Goal: Task Accomplishment & Management: Complete application form

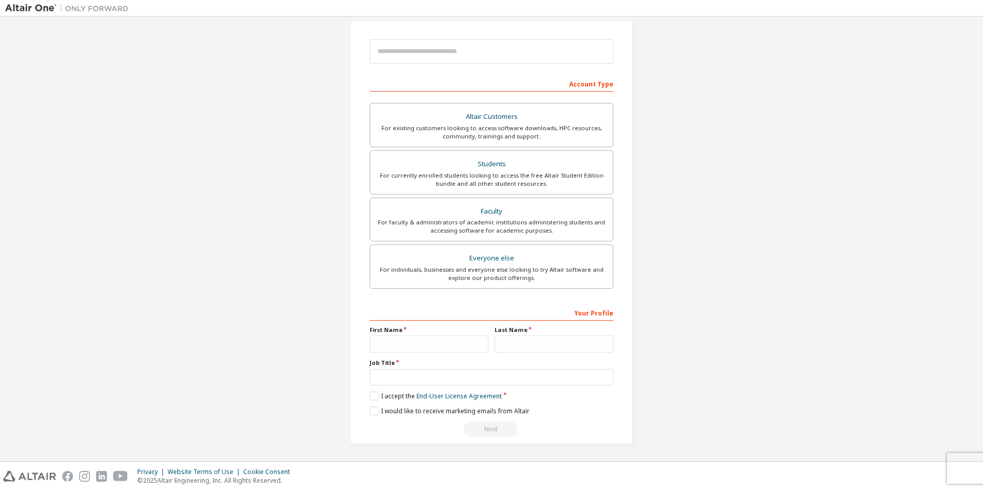
scroll to position [111, 0]
drag, startPoint x: 522, startPoint y: 314, endPoint x: 526, endPoint y: 329, distance: 15.3
click at [470, 345] on input "text" at bounding box center [429, 343] width 119 height 17
type input "**********"
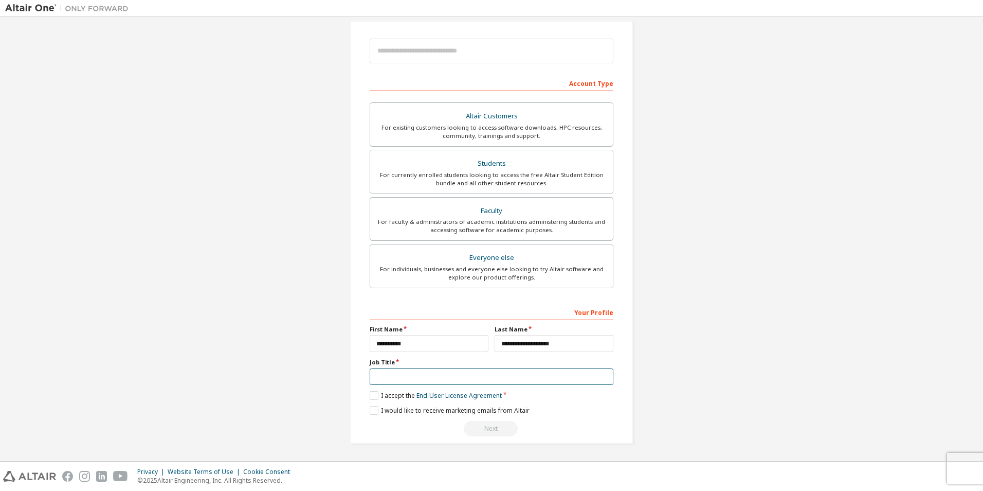
click at [473, 373] on input "text" at bounding box center [492, 376] width 244 height 17
type input "**********"
click at [375, 396] on label "I accept the End-User License Agreement" at bounding box center [436, 395] width 132 height 9
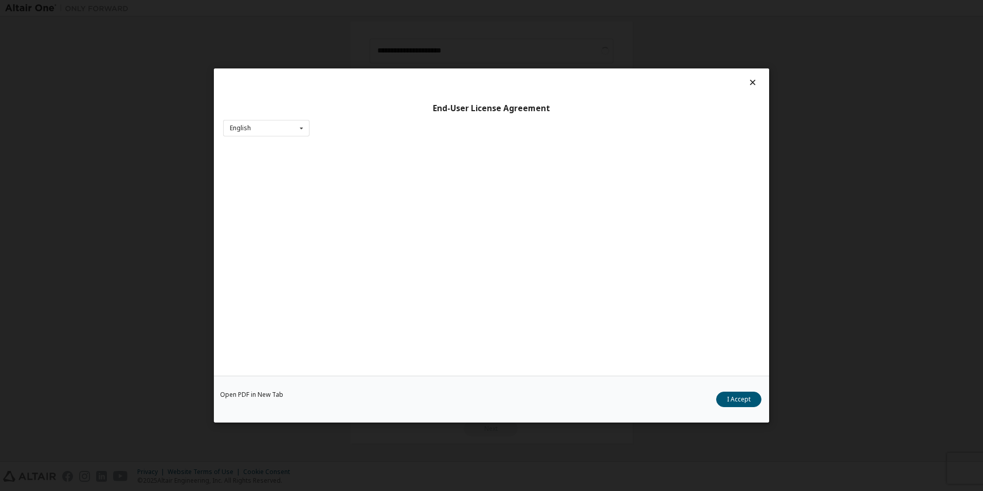
drag, startPoint x: 747, startPoint y: 402, endPoint x: 708, endPoint y: 407, distance: 39.4
click at [744, 402] on button "I Accept" at bounding box center [738, 398] width 45 height 15
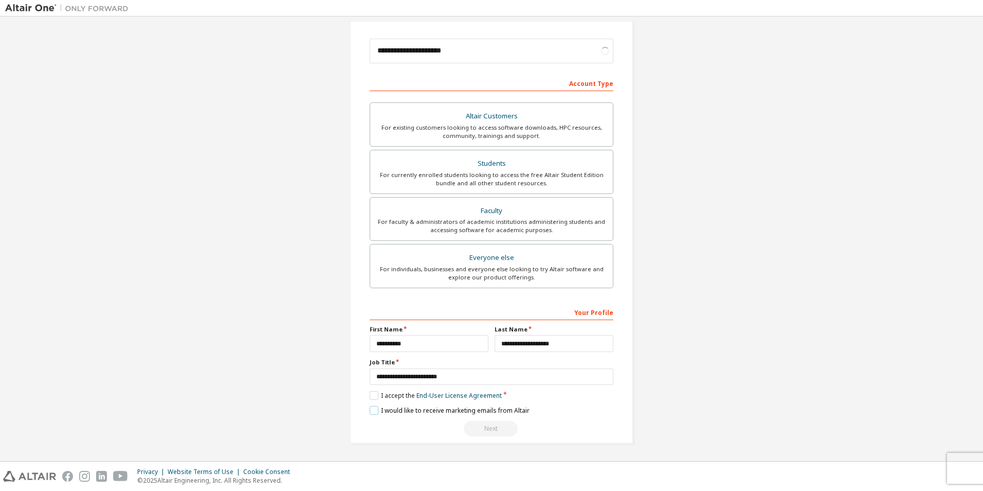
click at [379, 409] on label "I would like to receive marketing emails from Altair" at bounding box center [450, 410] width 160 height 9
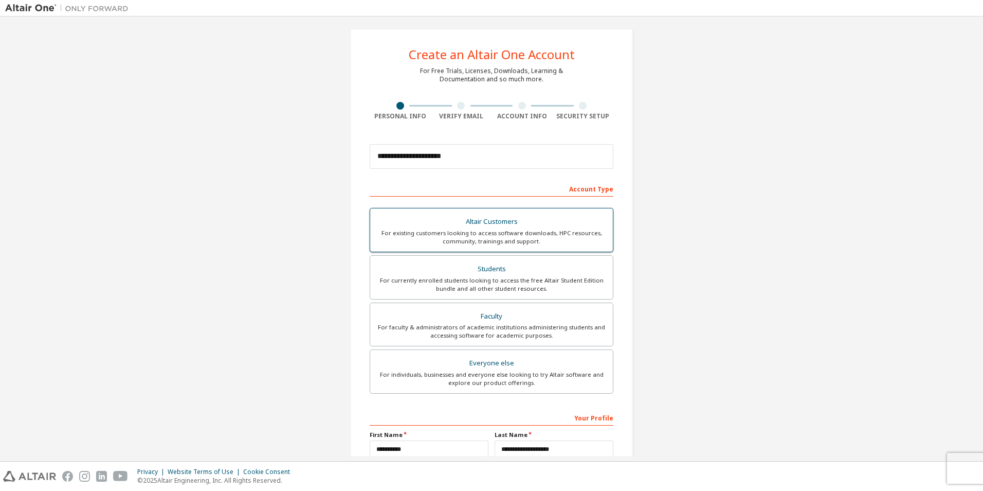
scroll to position [0, 0]
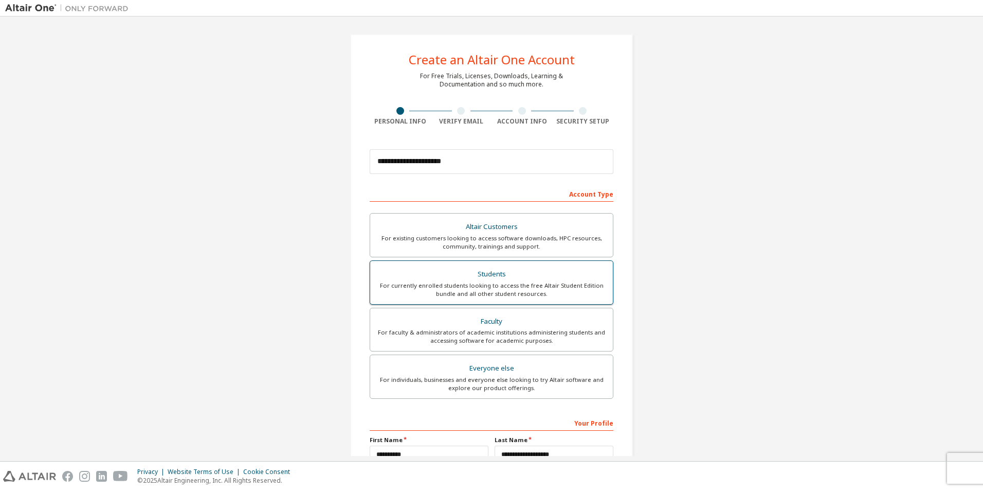
click at [541, 287] on div "For currently enrolled students looking to access the free Altair Student Editi…" at bounding box center [491, 289] width 230 height 16
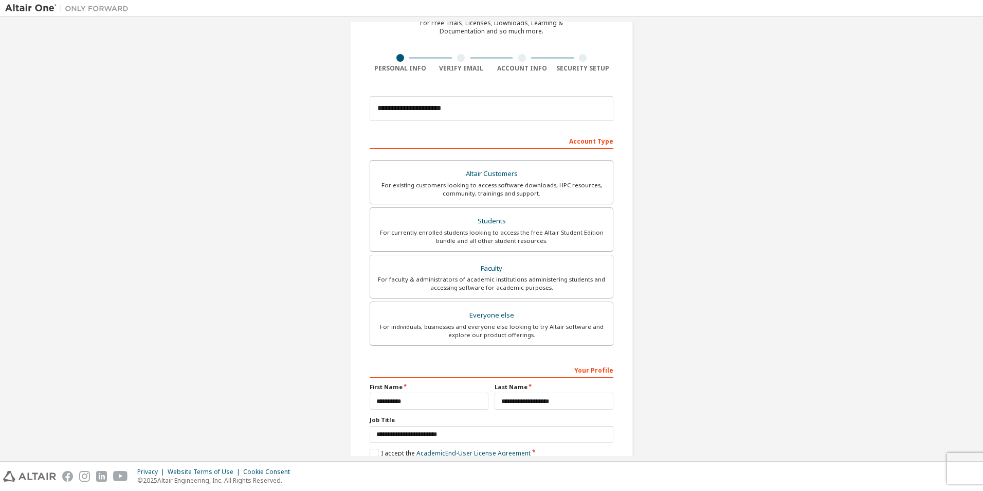
scroll to position [111, 0]
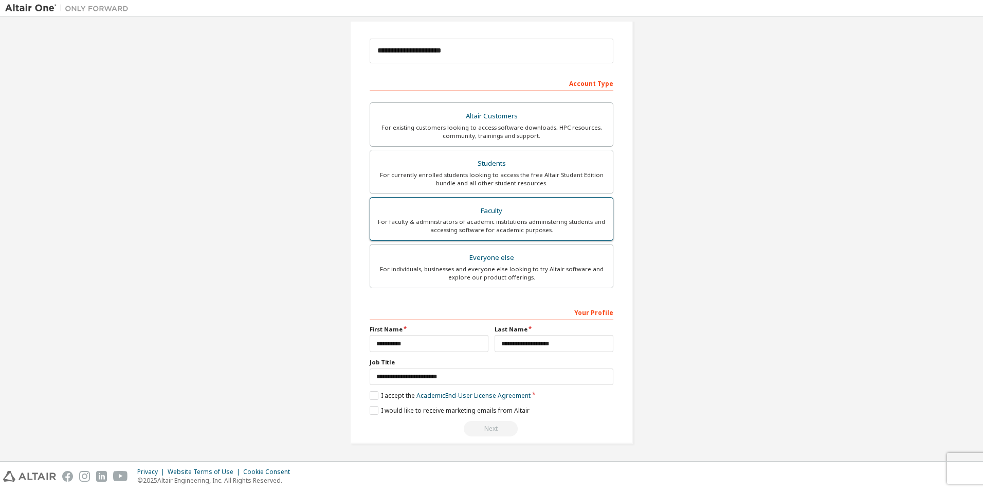
click at [479, 219] on div "For faculty & administrators of academic institutions administering students an…" at bounding box center [491, 226] width 230 height 16
drag, startPoint x: 480, startPoint y: 171, endPoint x: 475, endPoint y: 172, distance: 5.2
click at [475, 172] on div "For currently enrolled students looking to access the free Altair Student Editi…" at bounding box center [491, 179] width 230 height 16
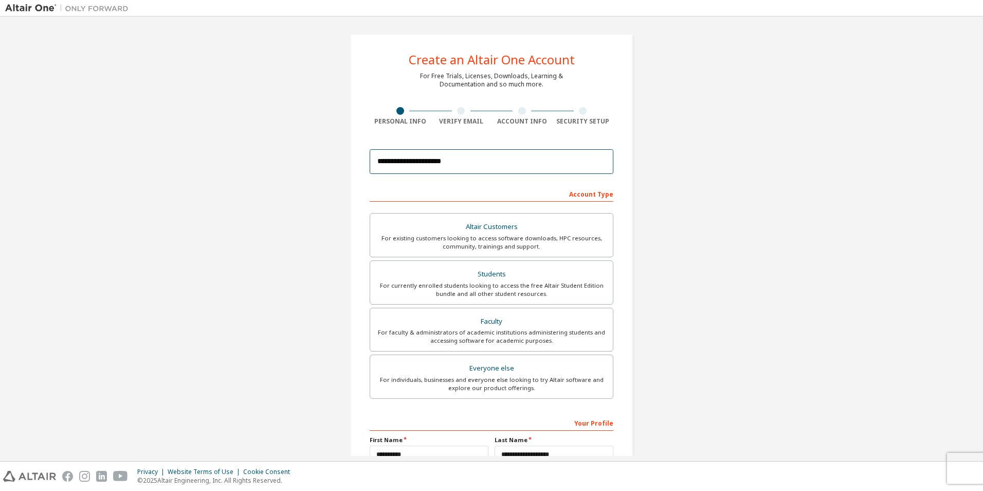
click at [480, 153] on input "**********" at bounding box center [492, 161] width 244 height 25
type input "*"
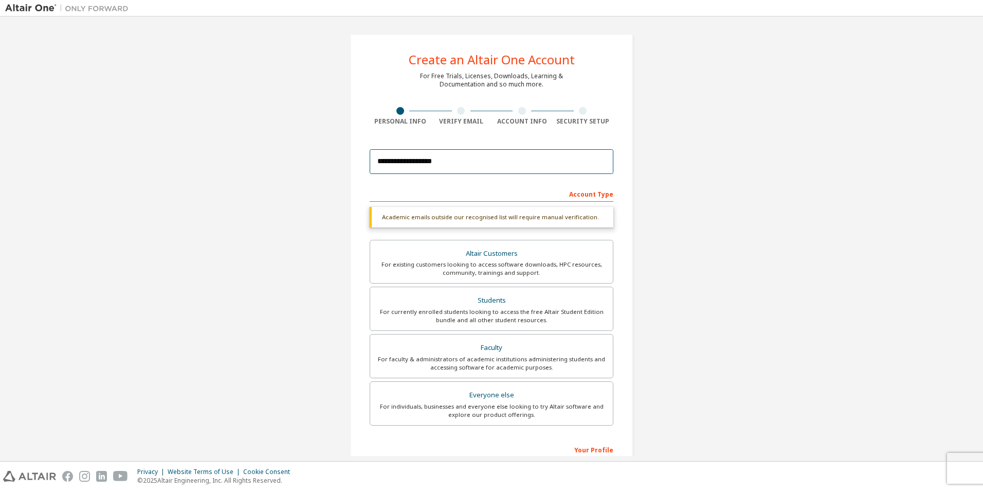
type input "**********"
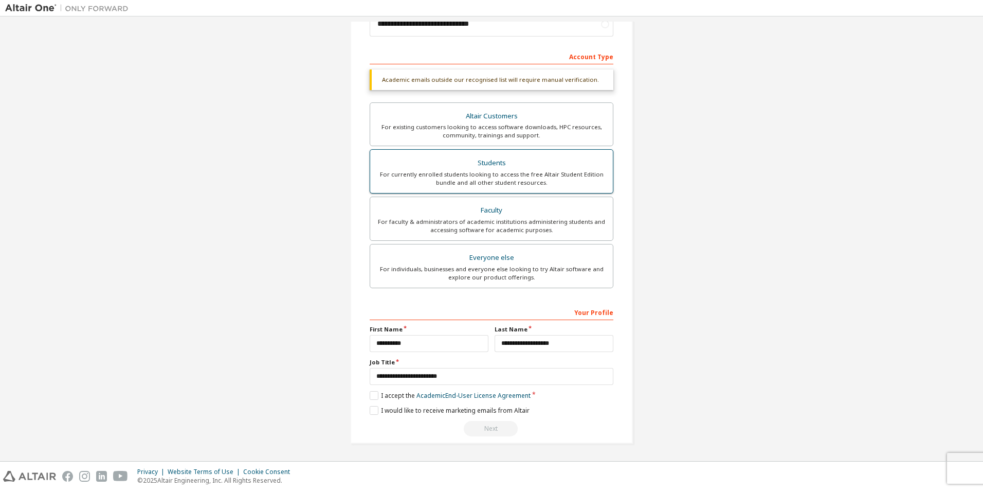
click at [492, 178] on div "For currently enrolled students looking to access the free Altair Student Editi…" at bounding box center [491, 178] width 230 height 16
click at [491, 424] on div "**********" at bounding box center [492, 369] width 244 height 133
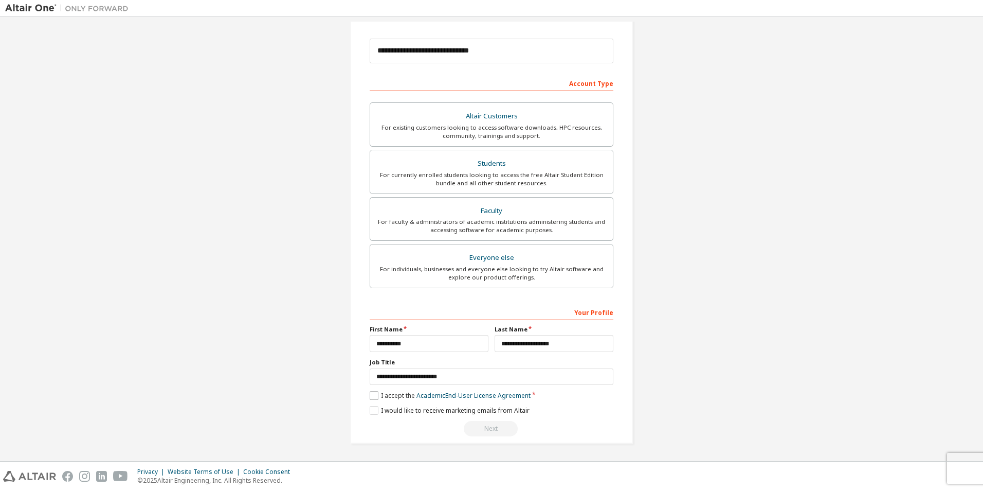
scroll to position [111, 0]
click at [398, 395] on label "I accept the Academic End-User License Agreement" at bounding box center [450, 395] width 161 height 9
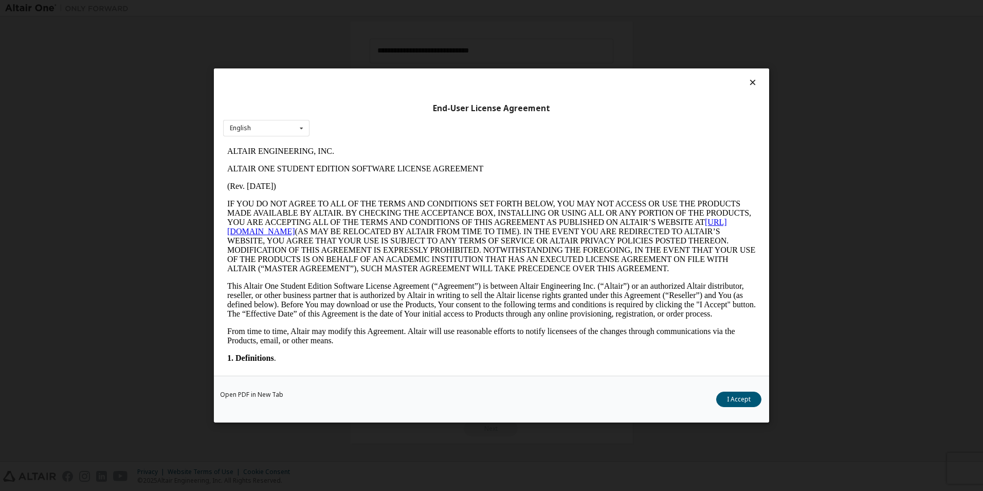
scroll to position [0, 0]
click at [739, 400] on button "I Accept" at bounding box center [738, 398] width 45 height 15
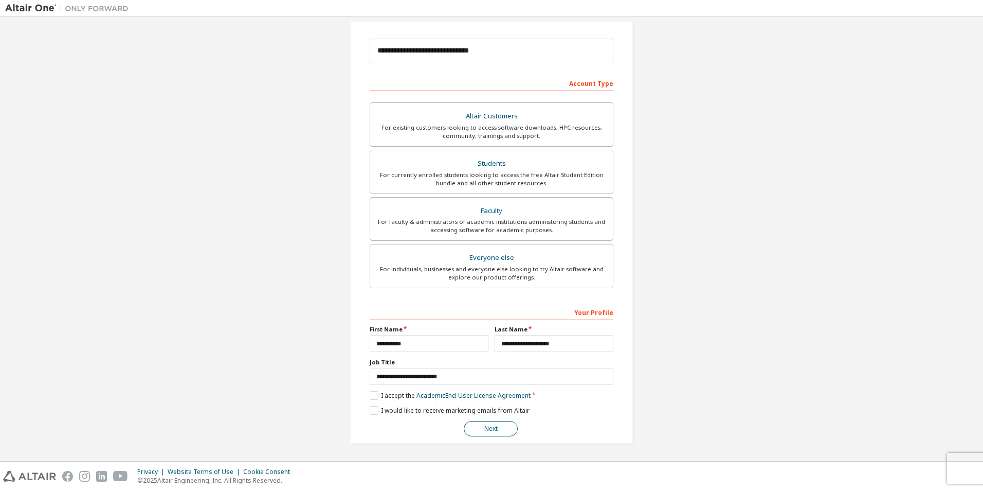
click at [489, 430] on button "Next" at bounding box center [491, 428] width 54 height 15
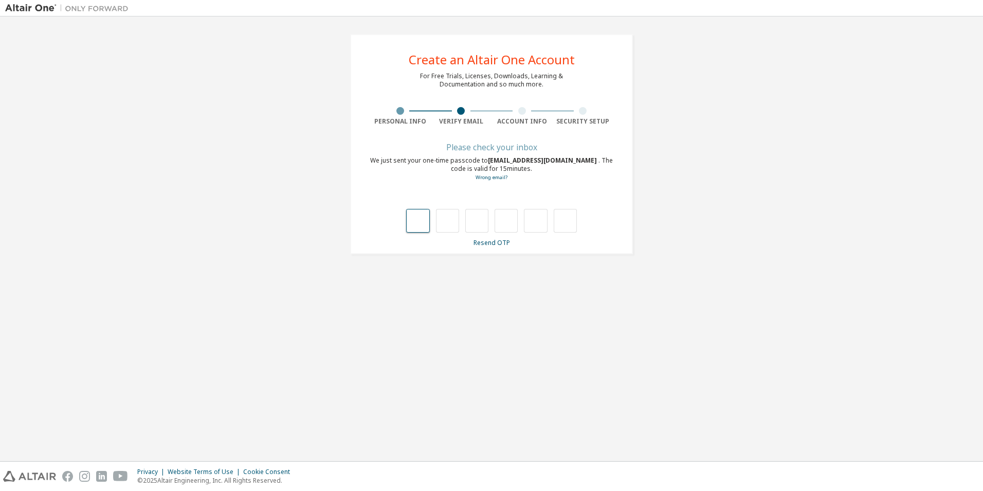
type input "*"
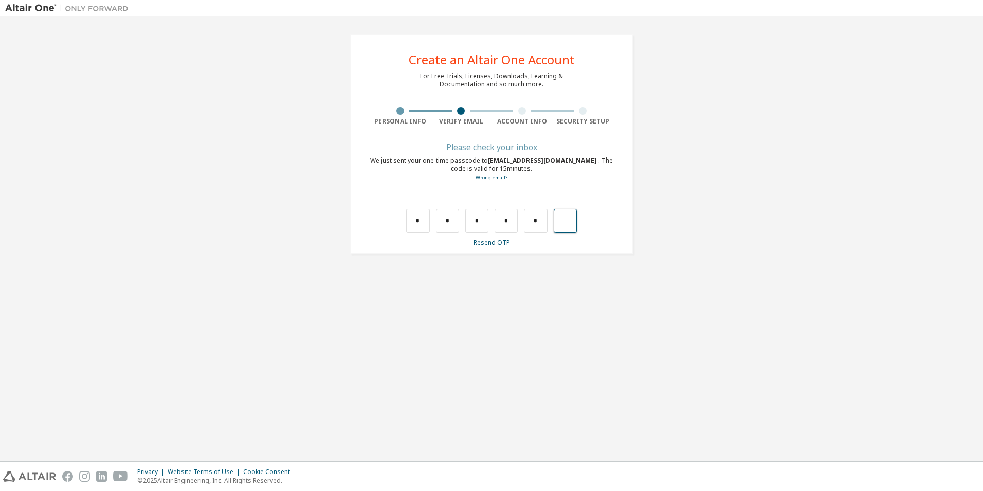
type input "*"
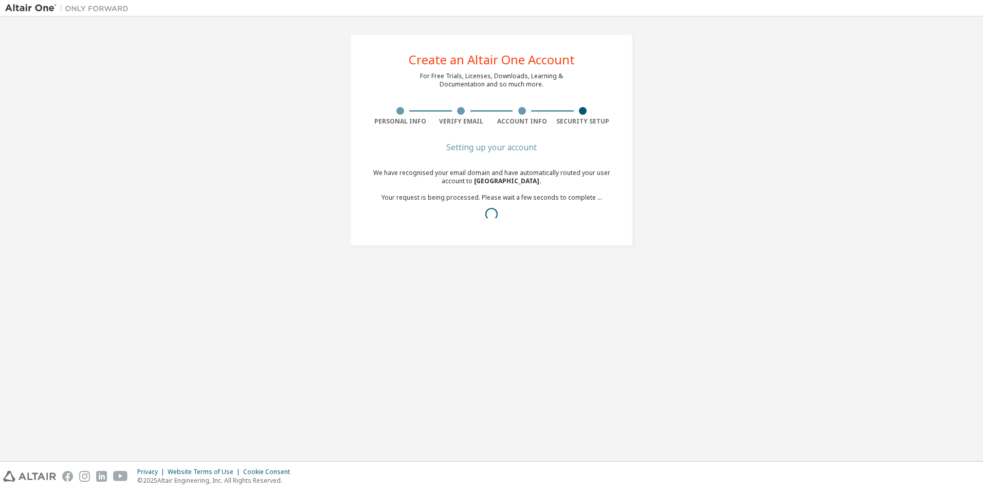
click at [575, 108] on div at bounding box center [583, 111] width 61 height 8
click at [582, 116] on div "Security Setup" at bounding box center [583, 116] width 61 height 19
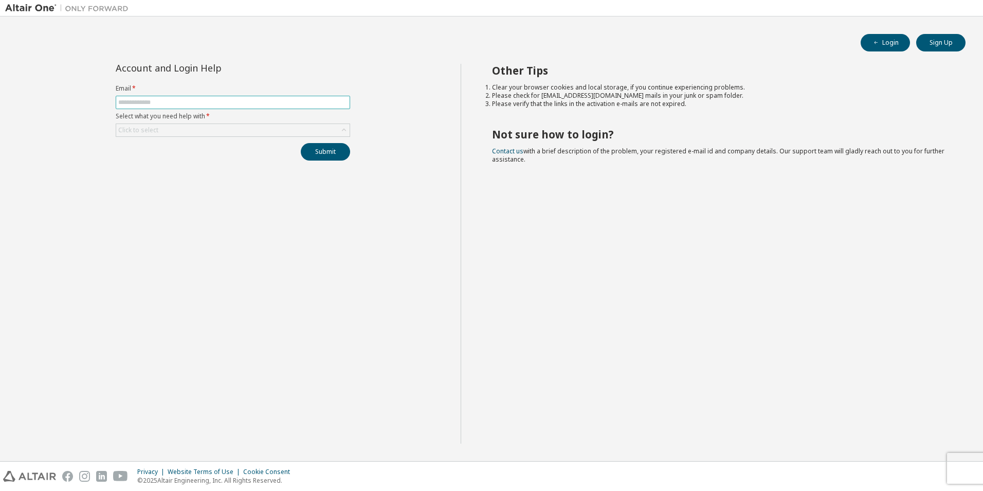
click at [213, 102] on input "text" at bounding box center [232, 102] width 229 height 8
type input "**********"
click at [201, 128] on div "Click to select" at bounding box center [232, 130] width 233 height 12
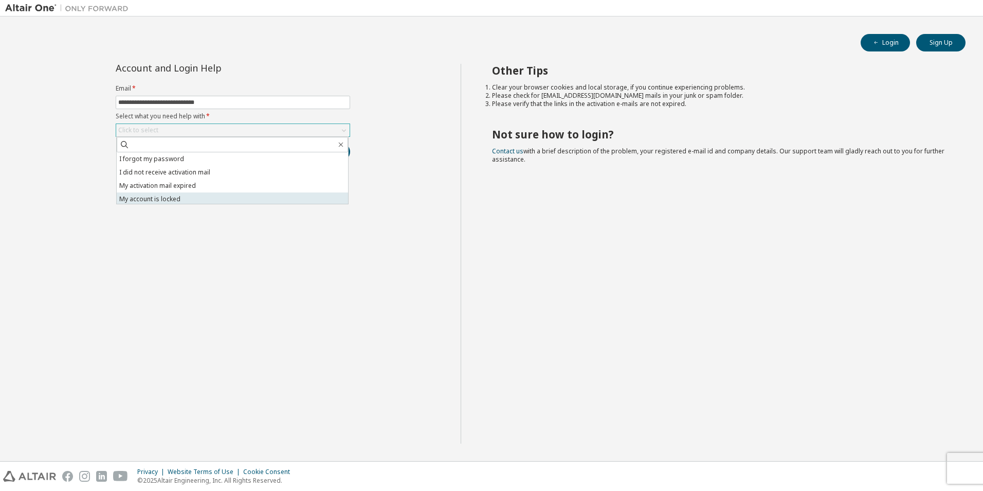
click at [224, 194] on li "My account is locked" at bounding box center [232, 198] width 231 height 13
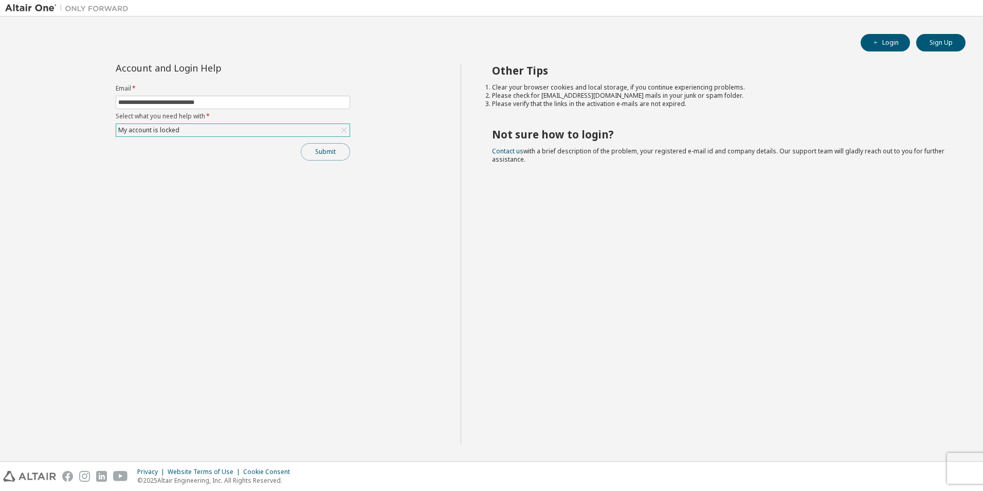
click at [345, 157] on button "Submit" at bounding box center [325, 151] width 49 height 17
click at [937, 47] on button "Sign Up" at bounding box center [940, 42] width 49 height 17
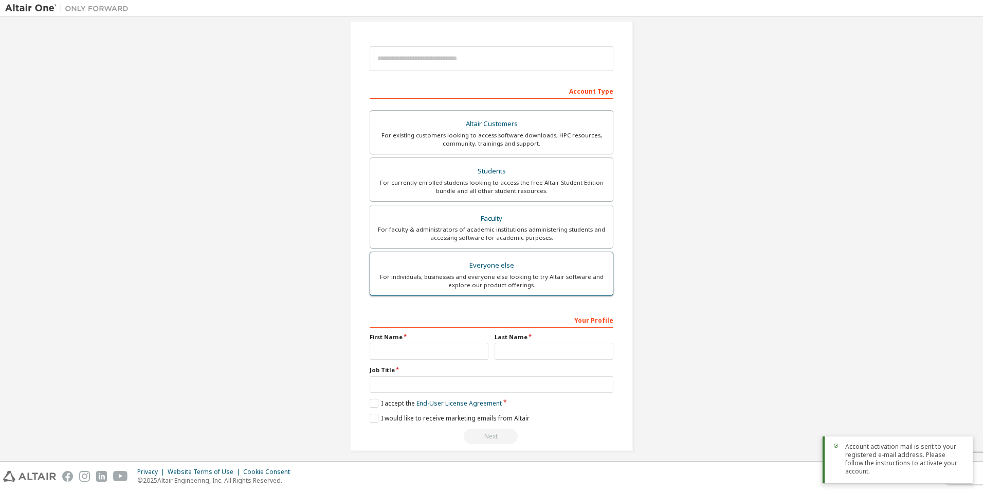
scroll to position [111, 0]
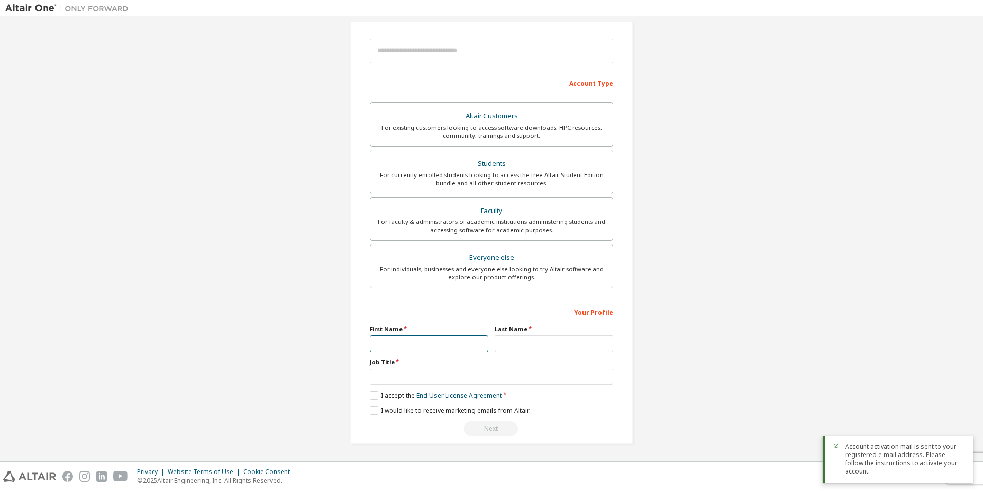
click at [440, 341] on input "text" at bounding box center [429, 343] width 119 height 17
type input "**********"
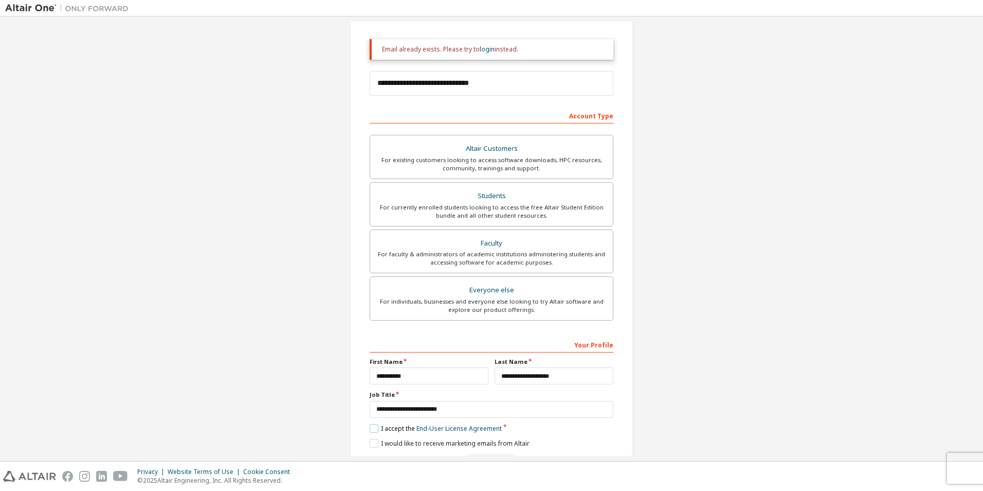
click at [370, 431] on label "I accept the End-User License Agreement" at bounding box center [436, 428] width 132 height 9
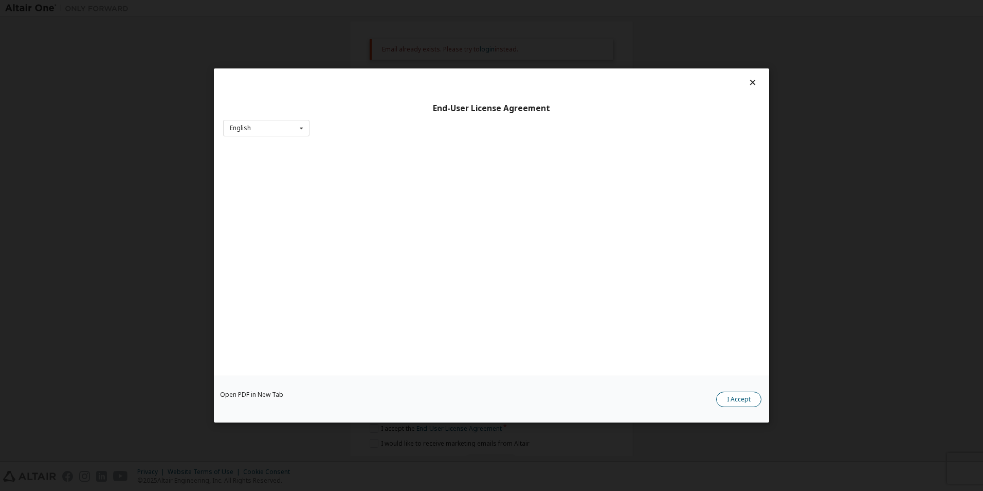
click at [735, 397] on button "I Accept" at bounding box center [738, 398] width 45 height 15
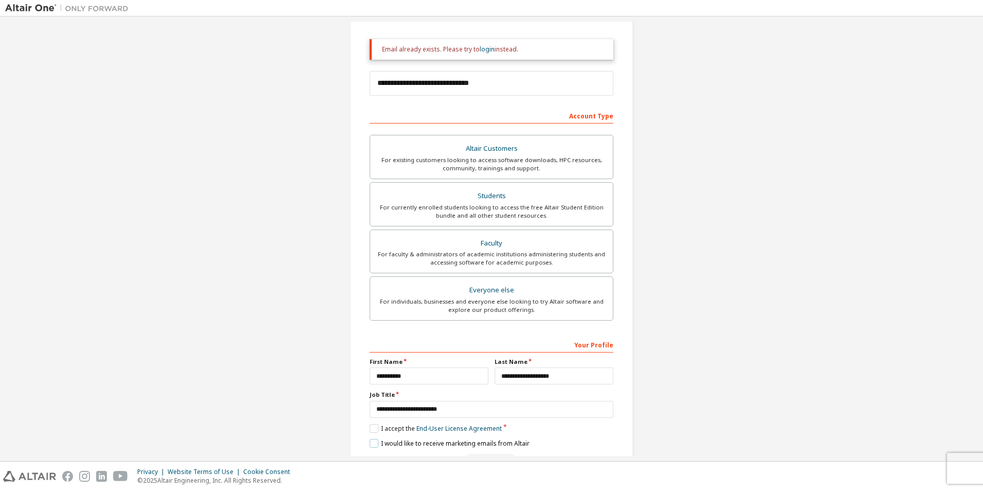
click at [405, 443] on label "I would like to receive marketing emails from Altair" at bounding box center [450, 443] width 160 height 9
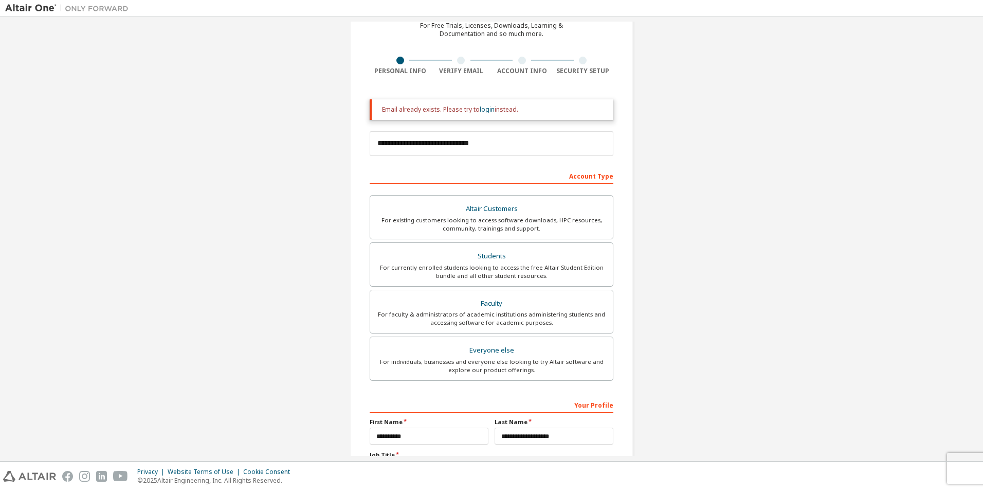
scroll to position [0, 0]
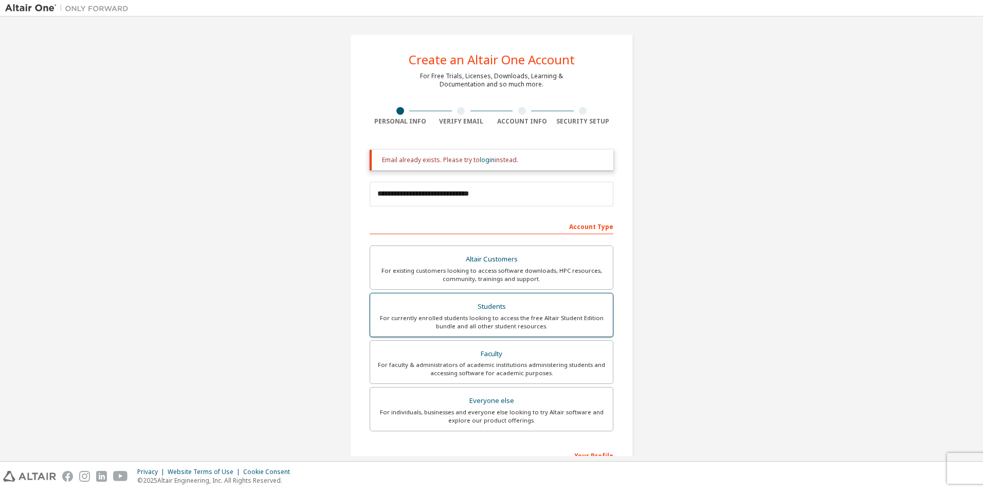
click at [488, 327] on div "For currently enrolled students looking to access the free Altair Student Editi…" at bounding box center [491, 322] width 230 height 16
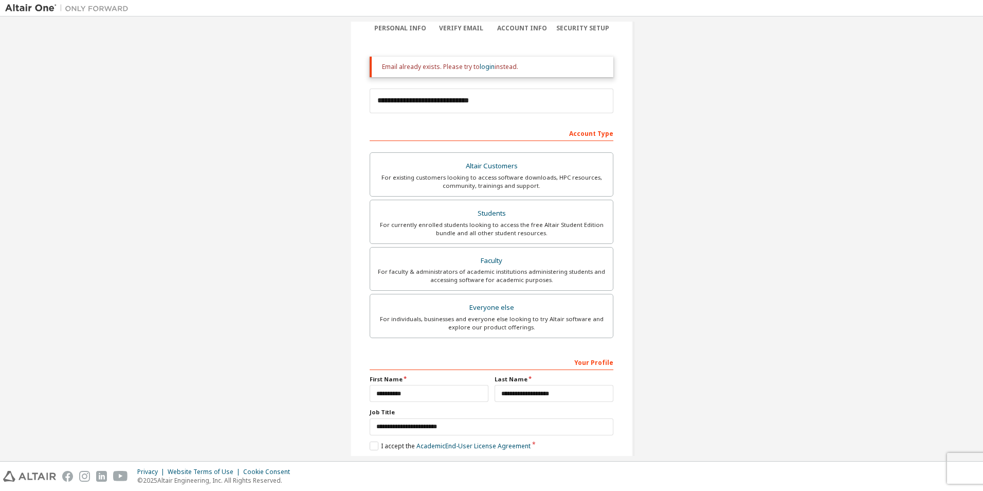
scroll to position [143, 0]
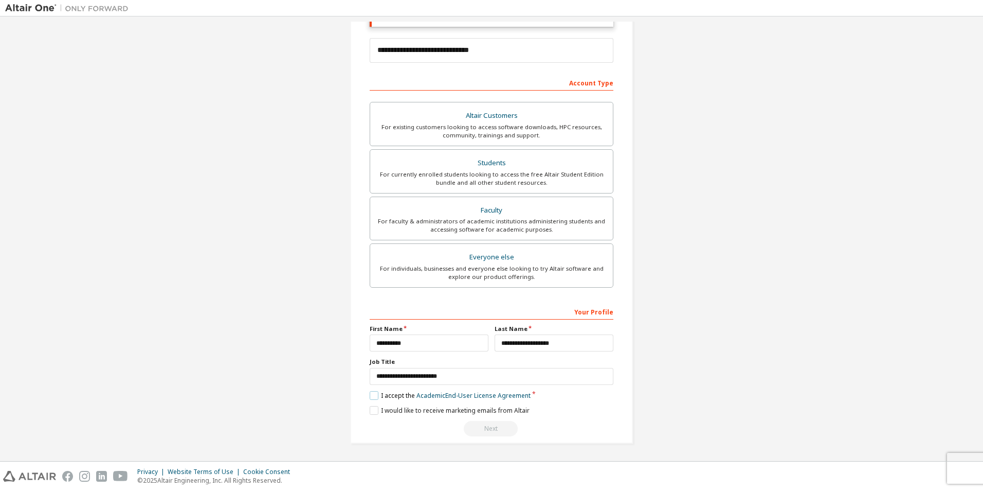
click at [409, 396] on label "I accept the Academic End-User License Agreement" at bounding box center [450, 395] width 161 height 9
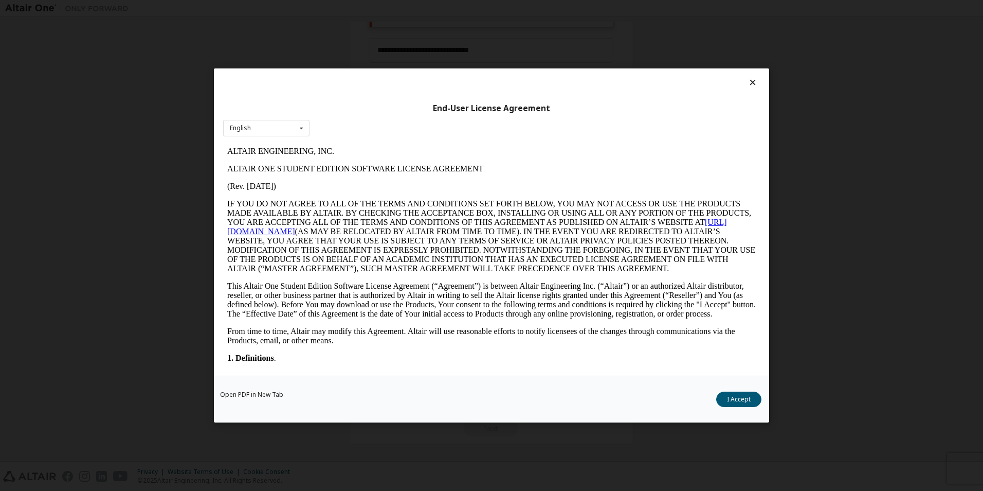
scroll to position [0, 0]
click at [741, 404] on button "I Accept" at bounding box center [738, 398] width 45 height 15
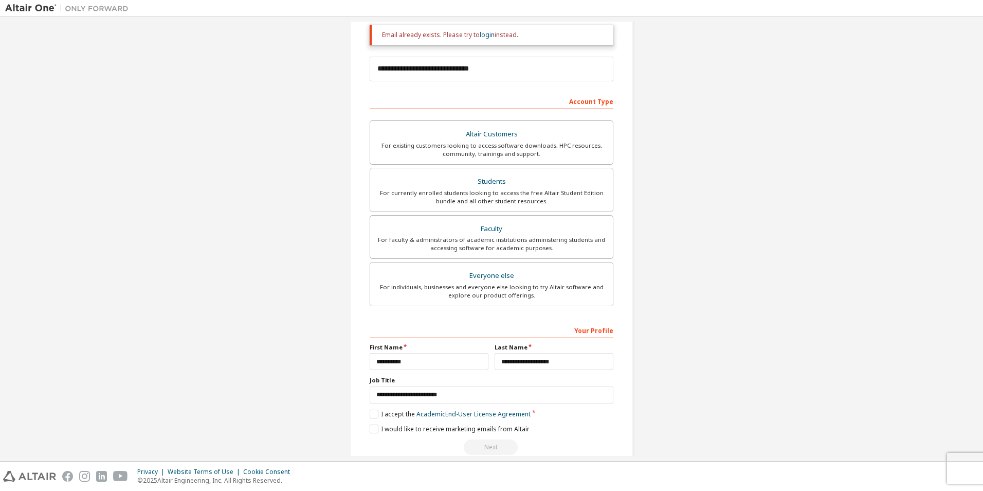
scroll to position [143, 0]
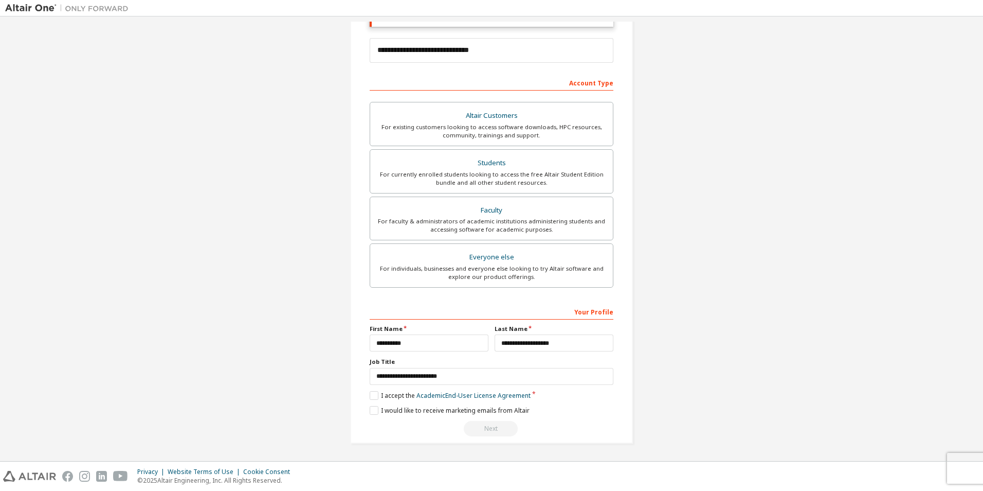
click at [506, 428] on div "Next" at bounding box center [492, 428] width 244 height 15
click at [532, 371] on input "**********" at bounding box center [492, 376] width 244 height 17
click at [430, 340] on input "**********" at bounding box center [429, 342] width 119 height 17
click at [548, 267] on div "For individuals, businesses and everyone else looking to try Altair software an…" at bounding box center [491, 272] width 230 height 16
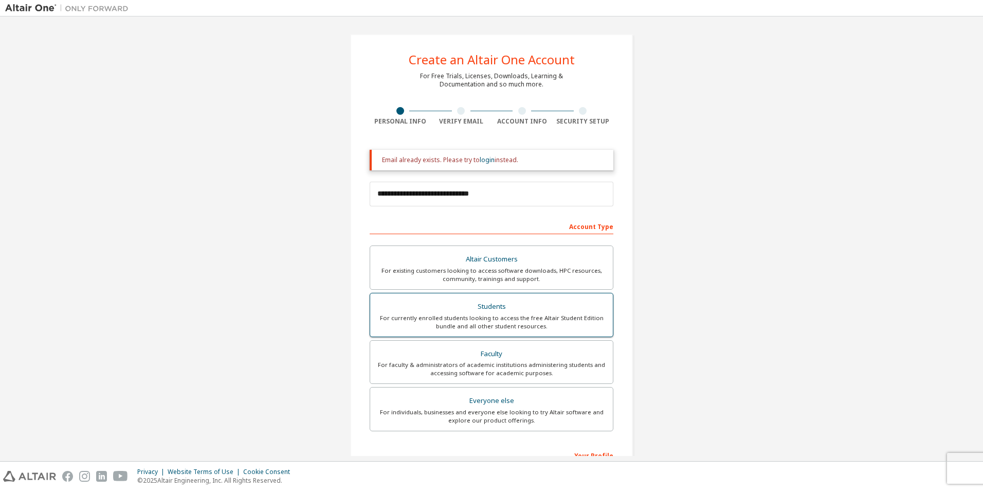
click at [530, 314] on div "For currently enrolled students looking to access the free Altair Student Editi…" at bounding box center [491, 322] width 230 height 16
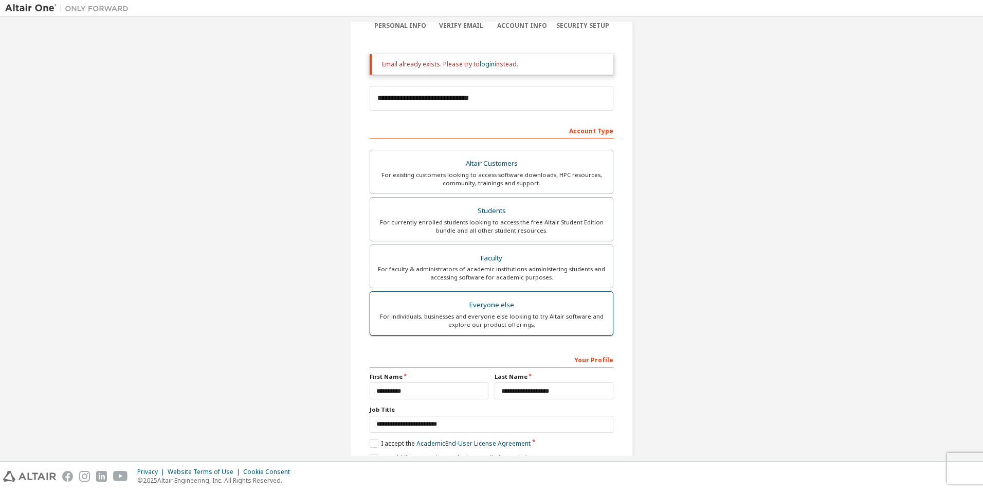
scroll to position [143, 0]
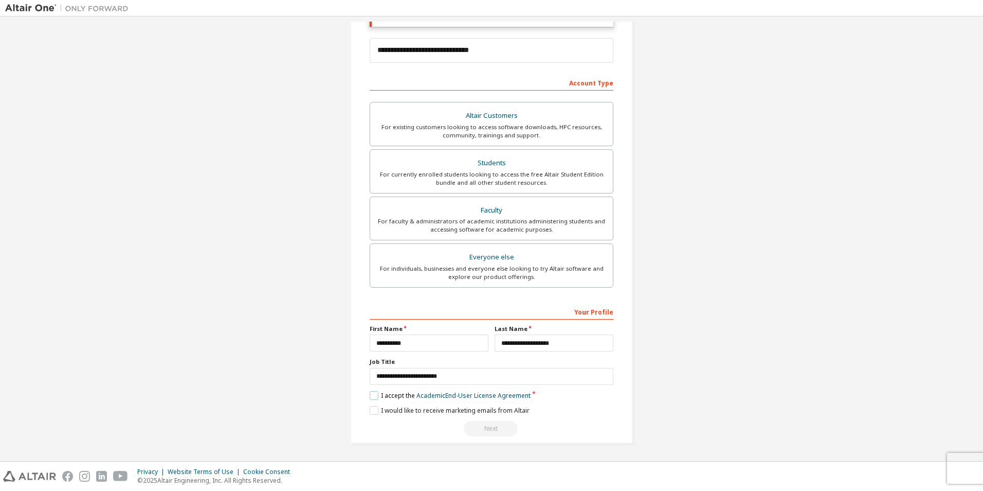
click at [383, 395] on label "I accept the Academic End-User License Agreement" at bounding box center [450, 395] width 161 height 9
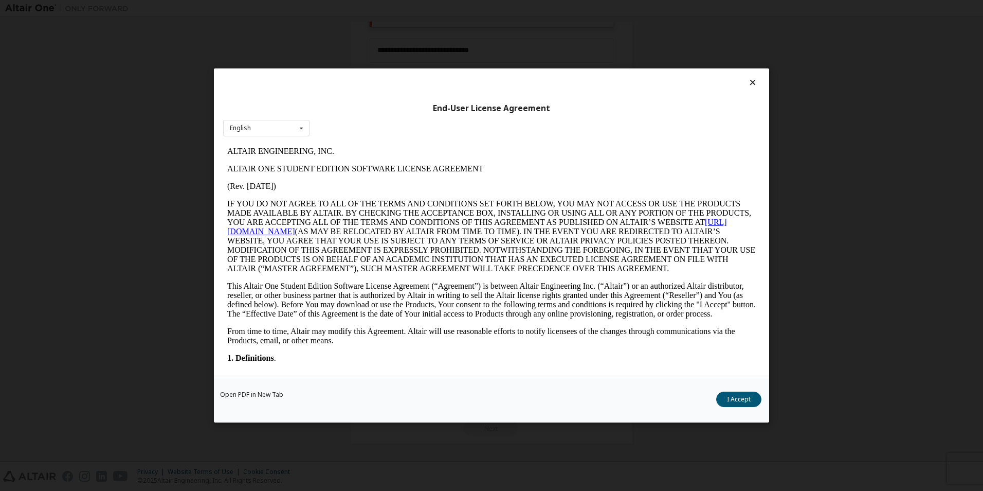
scroll to position [0, 0]
click at [743, 400] on button "I Accept" at bounding box center [738, 398] width 45 height 15
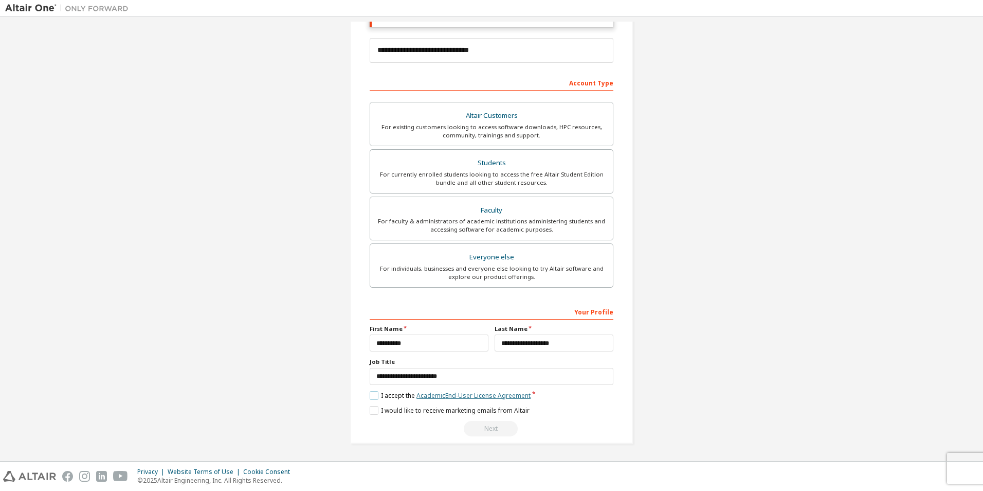
click at [474, 395] on link "Academic End-User License Agreement" at bounding box center [473, 395] width 114 height 9
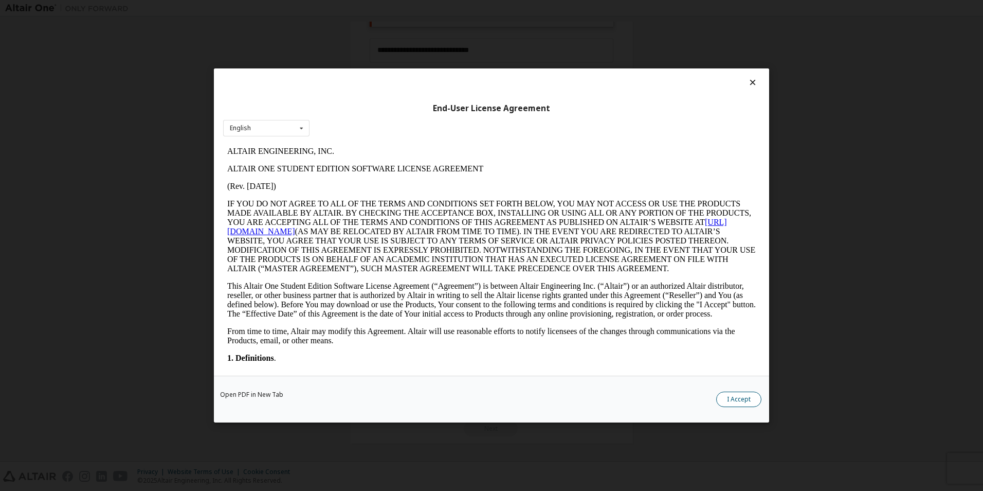
click at [745, 397] on button "I Accept" at bounding box center [738, 398] width 45 height 15
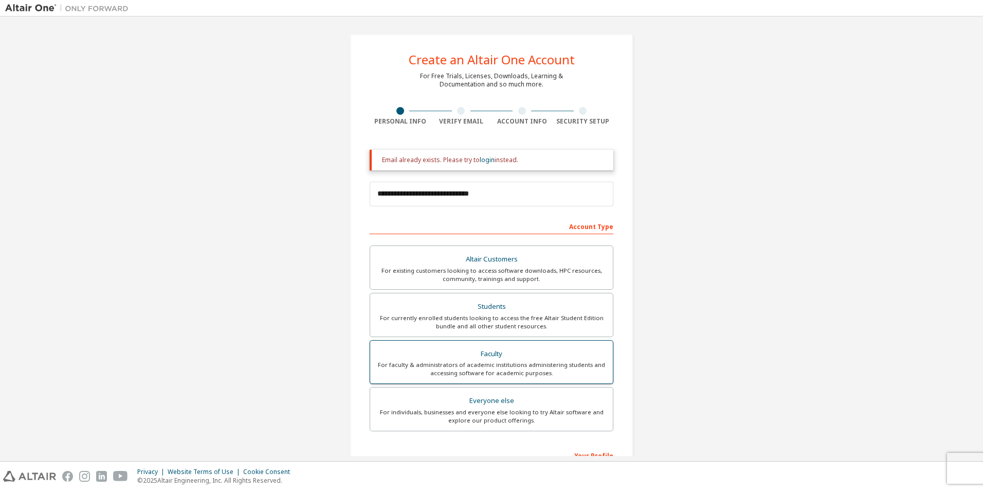
scroll to position [143, 0]
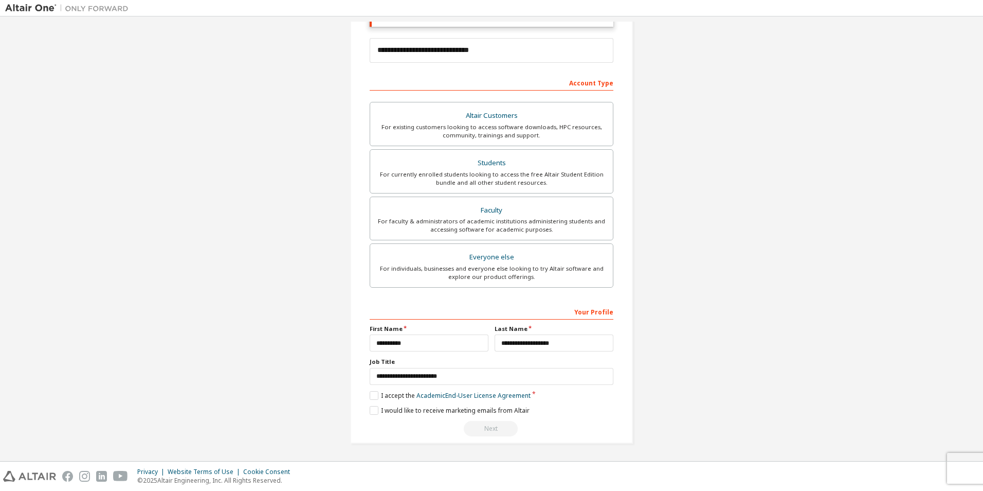
click at [491, 433] on div "Next" at bounding box center [492, 428] width 244 height 15
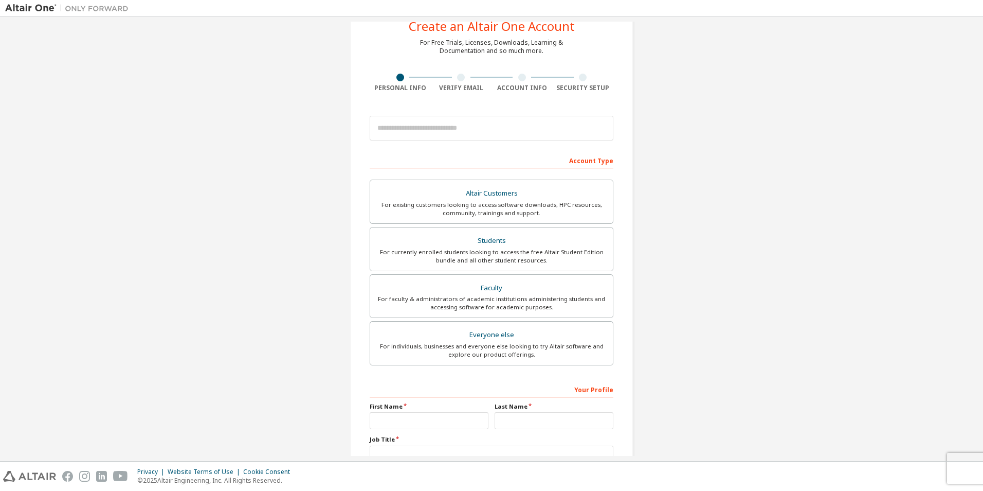
scroll to position [51, 0]
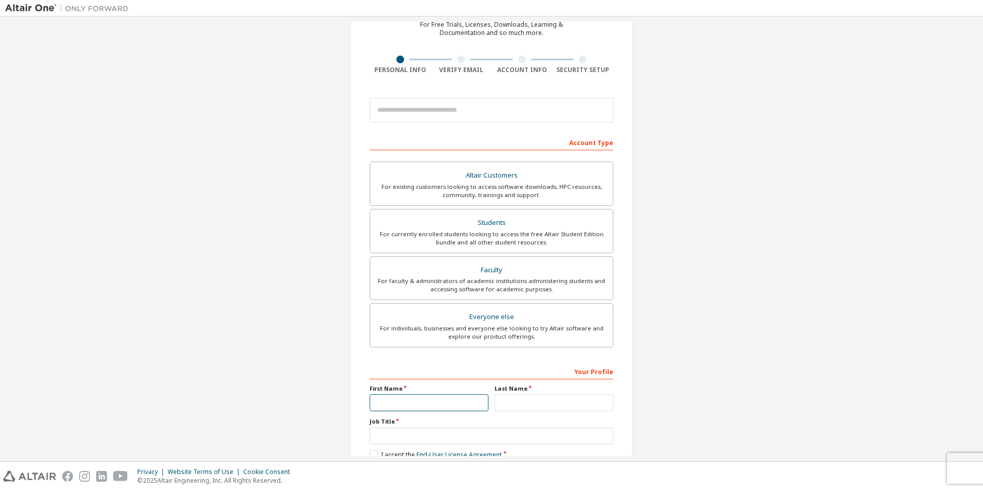
click at [432, 410] on input "text" at bounding box center [429, 402] width 119 height 17
type input "**********"
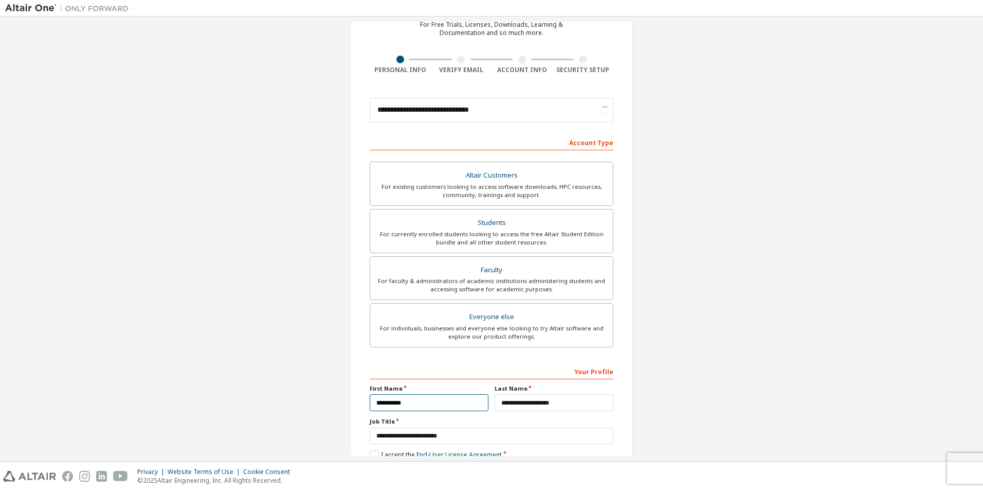
scroll to position [111, 0]
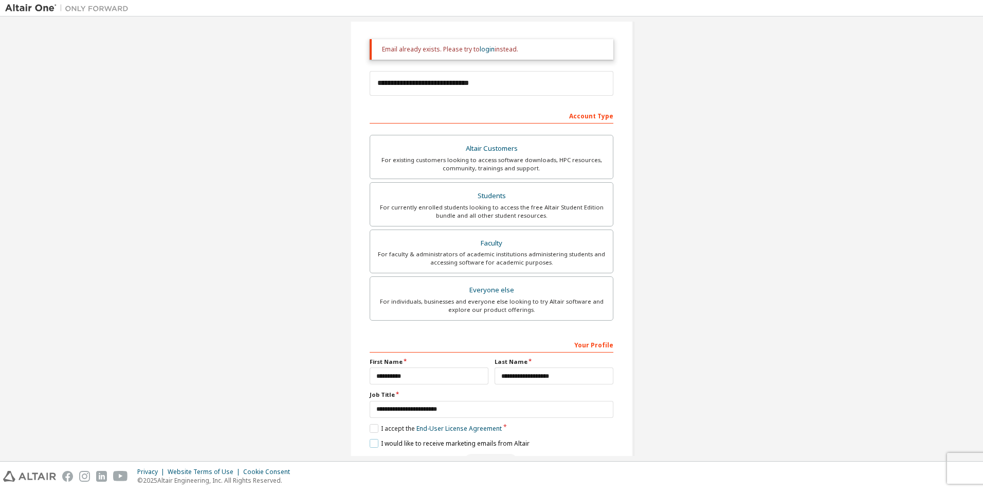
click at [370, 445] on label "I would like to receive marketing emails from Altair" at bounding box center [450, 443] width 160 height 9
click at [372, 432] on label "I accept the End-User License Agreement" at bounding box center [436, 428] width 132 height 9
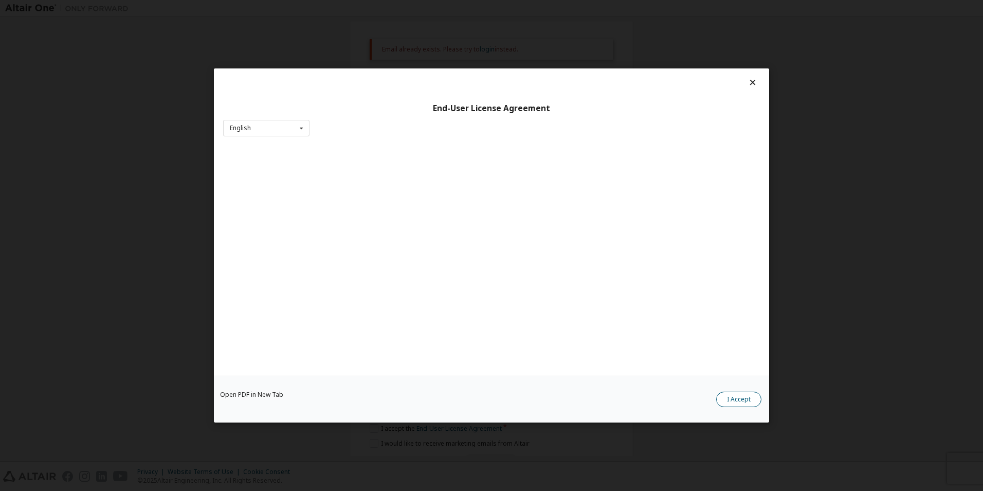
click at [728, 397] on button "I Accept" at bounding box center [738, 398] width 45 height 15
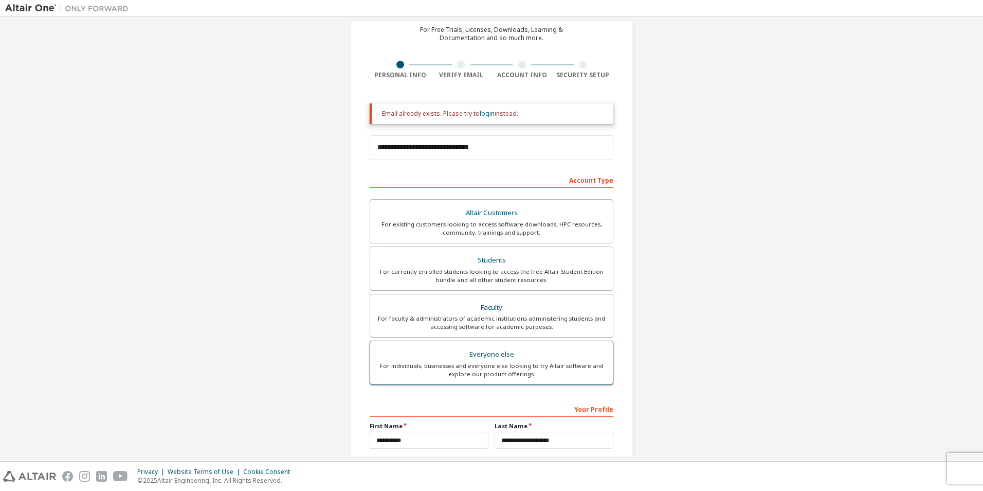
scroll to position [0, 0]
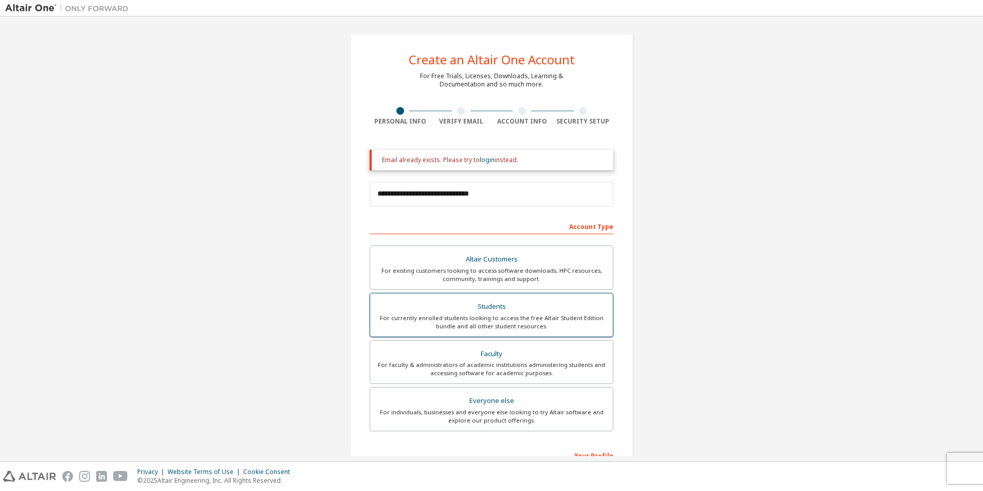
click at [523, 303] on div "Students" at bounding box center [491, 306] width 230 height 14
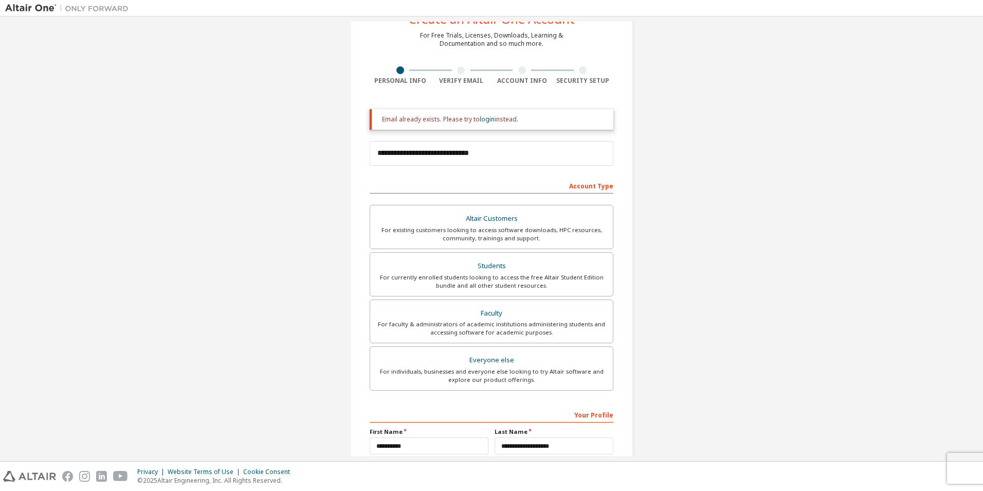
scroll to position [143, 0]
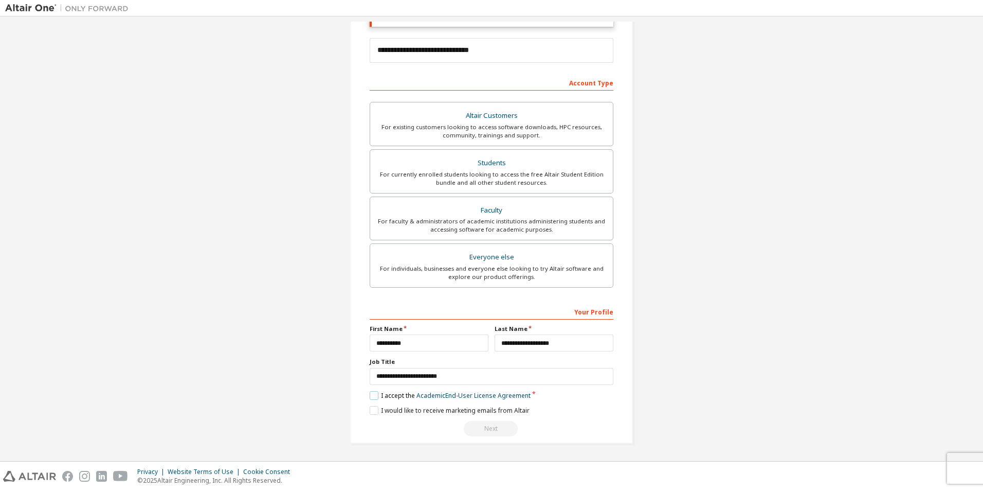
click at [376, 396] on label "I accept the Academic End-User License Agreement" at bounding box center [450, 395] width 161 height 9
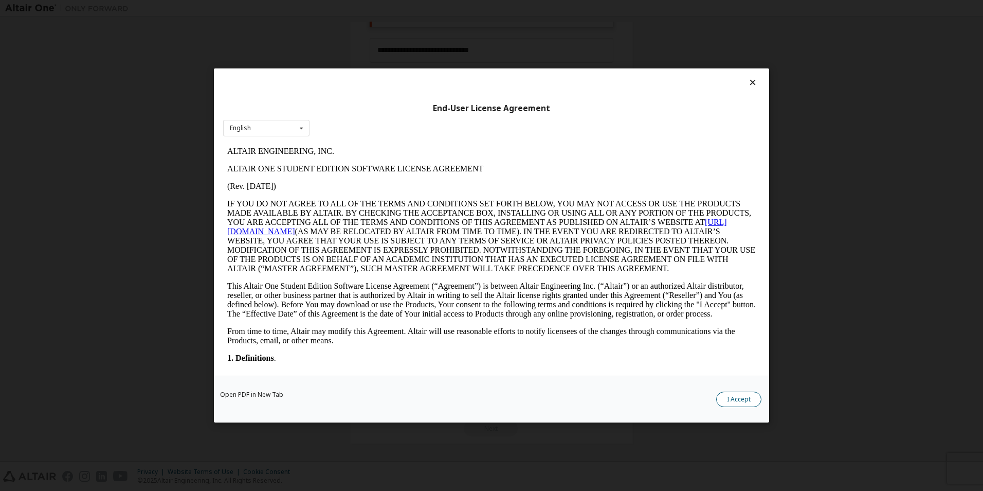
scroll to position [0, 0]
click at [738, 398] on button "I Accept" at bounding box center [738, 398] width 45 height 15
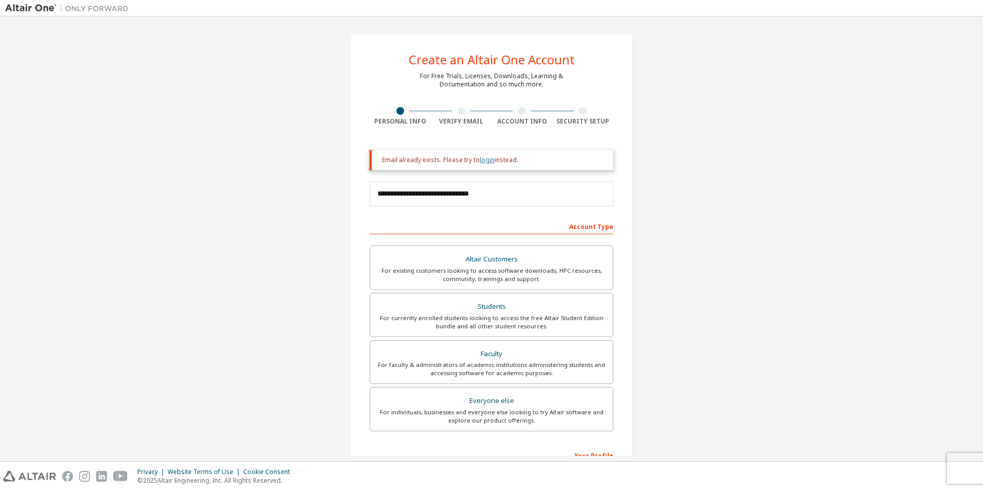
click at [484, 160] on link "login" at bounding box center [487, 159] width 15 height 9
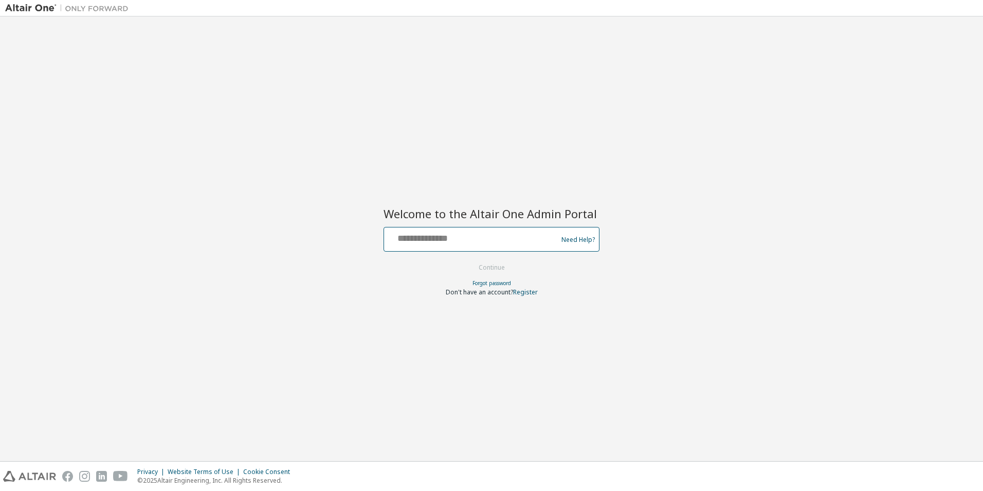
click at [478, 235] on input "text" at bounding box center [472, 236] width 168 height 15
type input "**********"
click at [491, 268] on button "Continue" at bounding box center [492, 267] width 48 height 15
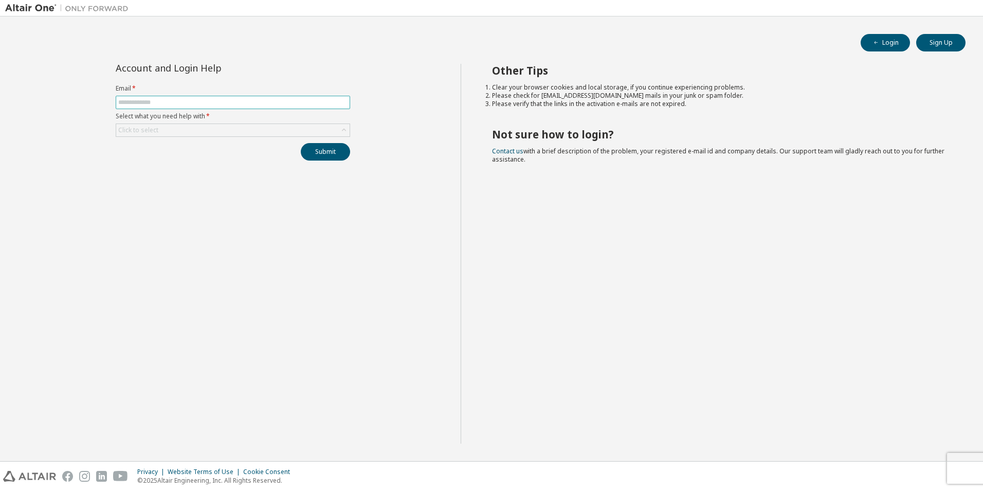
click at [191, 102] on input "text" at bounding box center [232, 102] width 229 height 8
type input "**********"
click at [197, 132] on div "Click to select" at bounding box center [232, 130] width 233 height 12
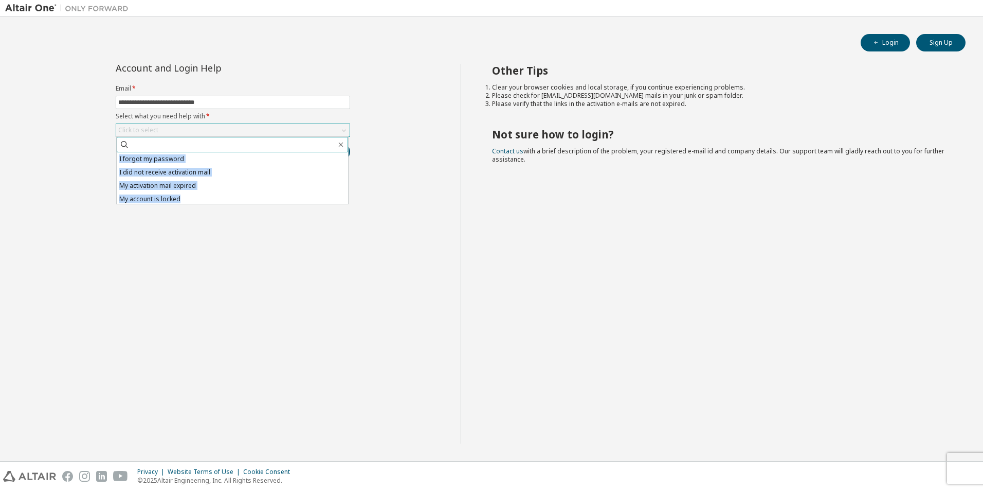
drag, startPoint x: 217, startPoint y: 199, endPoint x: 291, endPoint y: 141, distance: 93.7
click at [291, 141] on div "I forgot my password I did not receive activation mail My activation mail expir…" at bounding box center [232, 170] width 232 height 68
click at [270, 187] on li "My activation mail expired" at bounding box center [232, 185] width 231 height 13
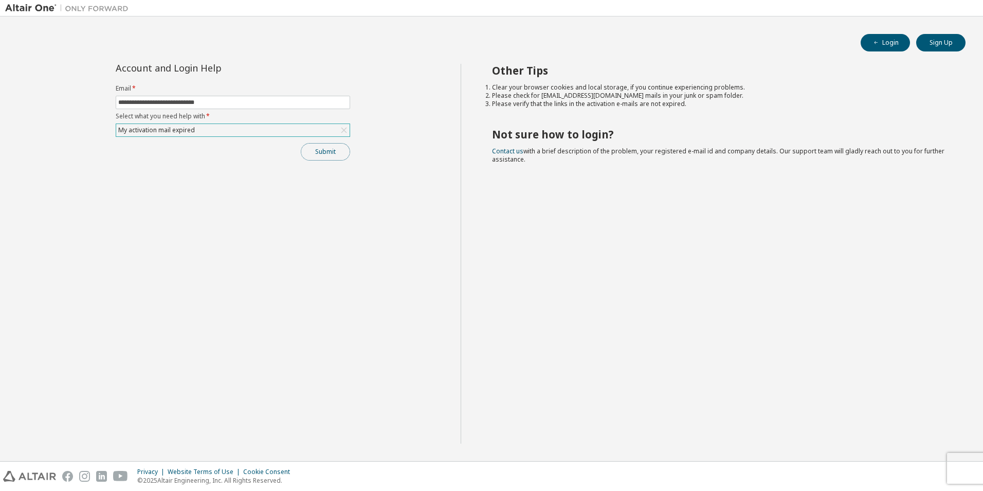
click at [319, 155] on button "Submit" at bounding box center [325, 151] width 49 height 17
click at [332, 154] on button "Submit" at bounding box center [325, 151] width 49 height 17
click at [904, 39] on button "Login" at bounding box center [885, 42] width 49 height 17
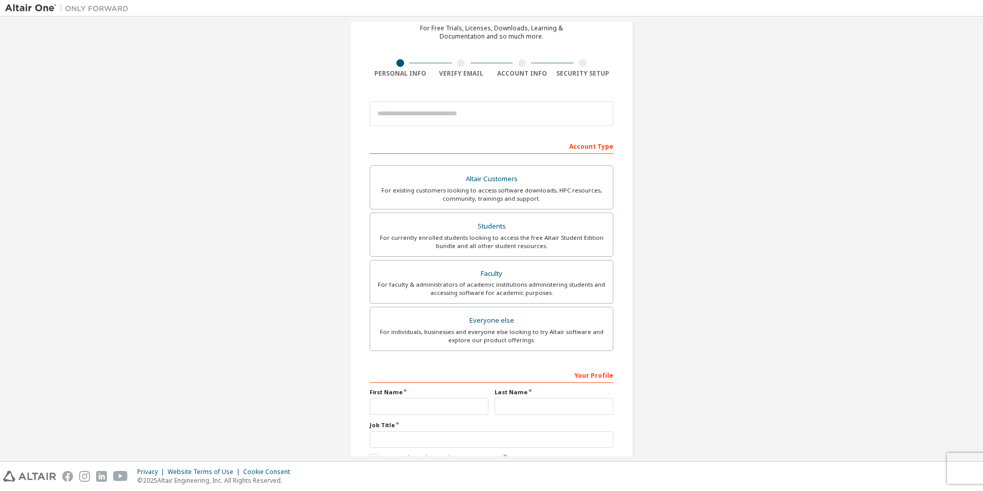
scroll to position [111, 0]
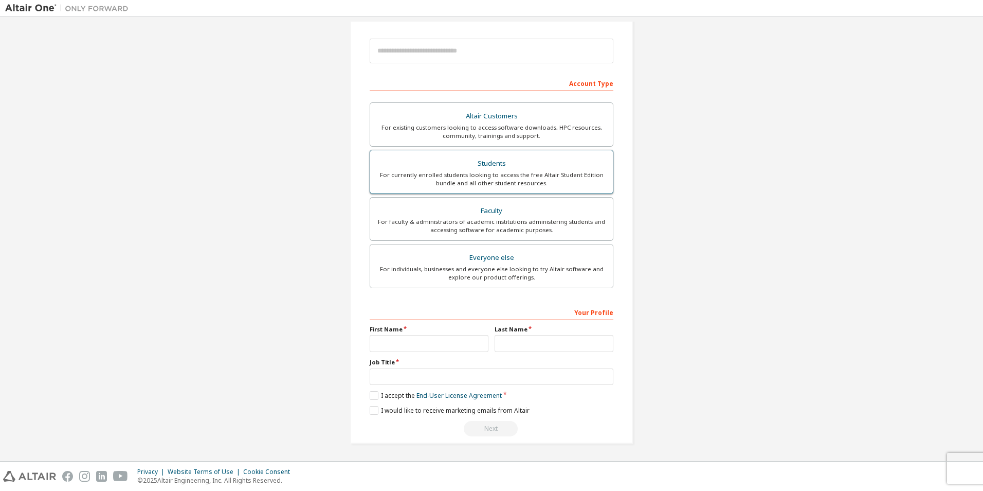
click at [524, 171] on div "For currently enrolled students looking to access the free Altair Student Editi…" at bounding box center [491, 179] width 230 height 16
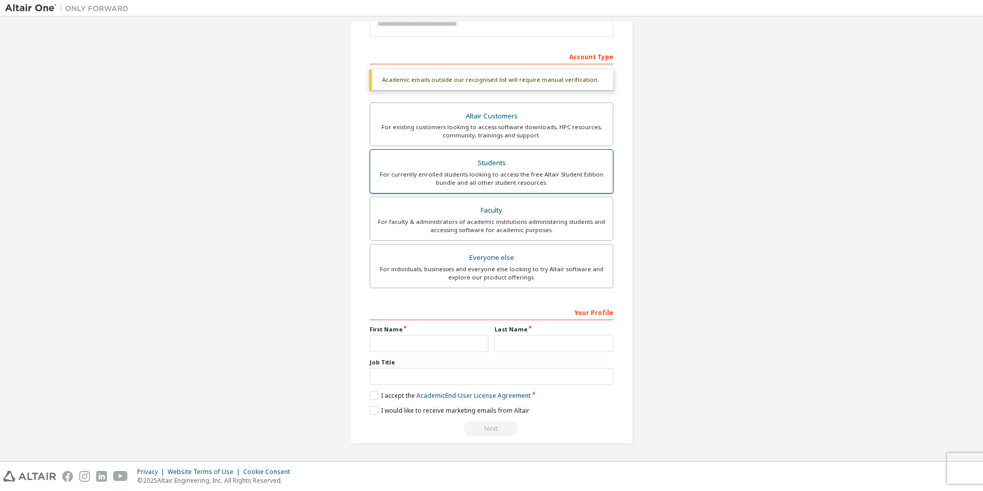
scroll to position [0, 0]
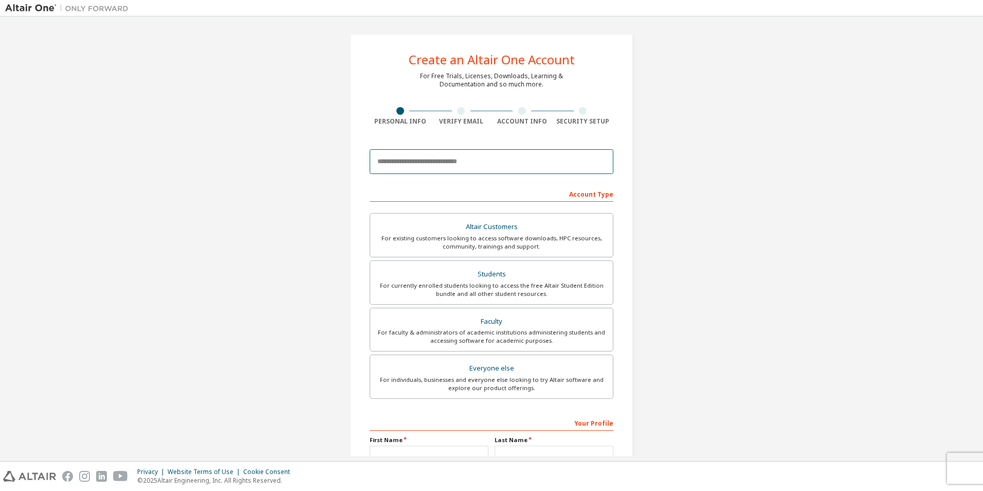
click at [503, 156] on input "email" at bounding box center [492, 161] width 244 height 25
type input "**********"
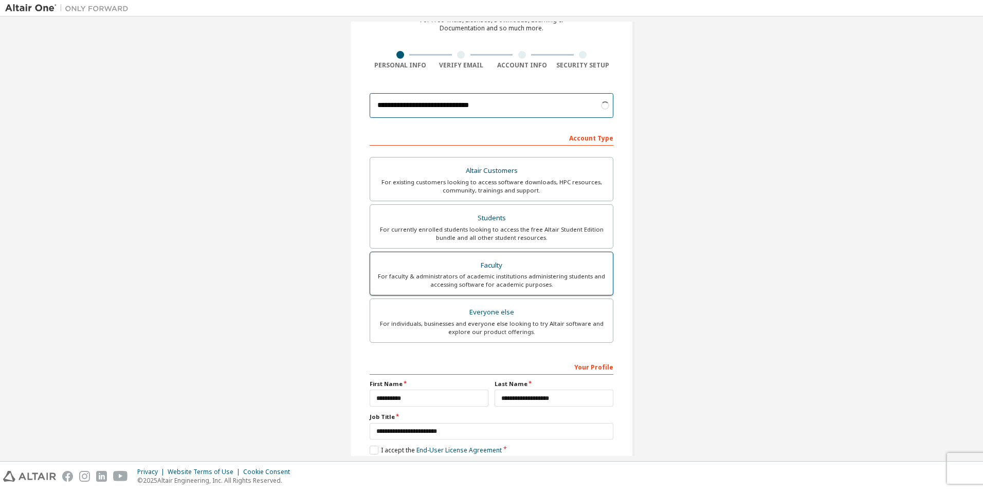
scroll to position [111, 0]
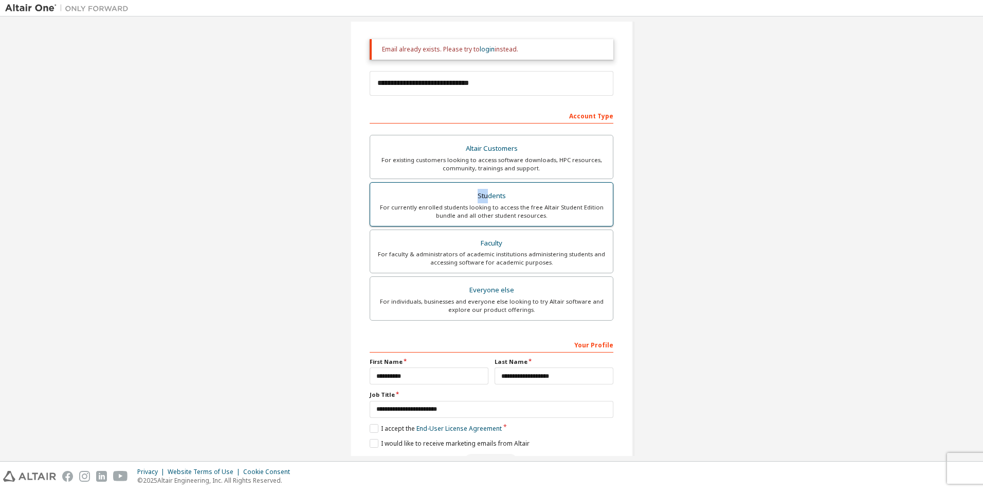
drag, startPoint x: 480, startPoint y: 195, endPoint x: 485, endPoint y: 187, distance: 9.6
click at [485, 187] on label "Students For currently enrolled students looking to access the free Altair Stud…" at bounding box center [492, 204] width 244 height 44
drag, startPoint x: 485, startPoint y: 187, endPoint x: 495, endPoint y: 202, distance: 17.1
click at [495, 202] on div "Students" at bounding box center [491, 196] width 230 height 14
click at [373, 427] on label "I accept the Academic End-User License Agreement" at bounding box center [450, 428] width 161 height 9
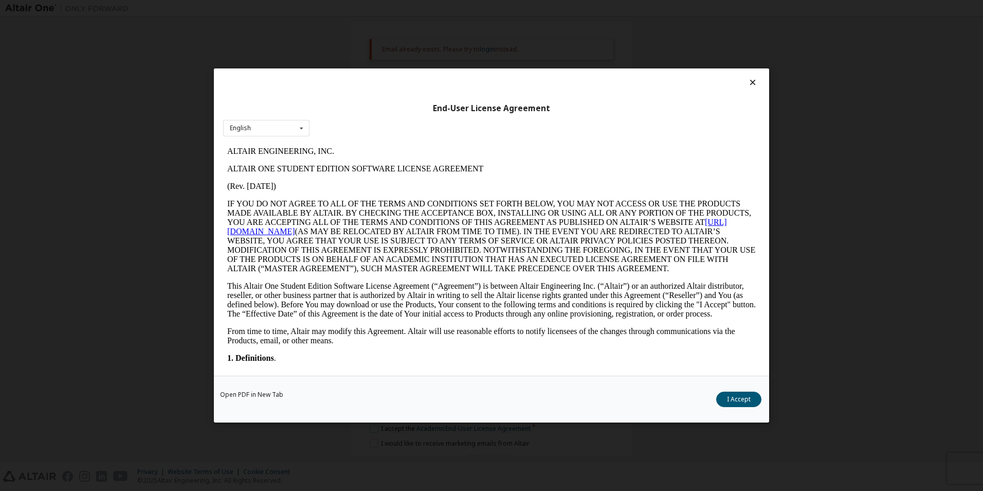
scroll to position [0, 0]
click at [723, 396] on button "I Accept" at bounding box center [738, 398] width 45 height 15
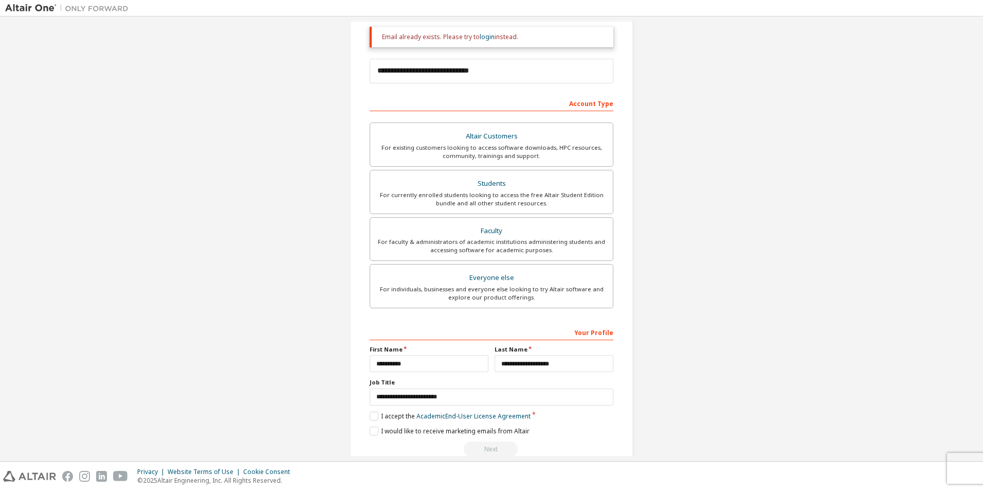
scroll to position [143, 0]
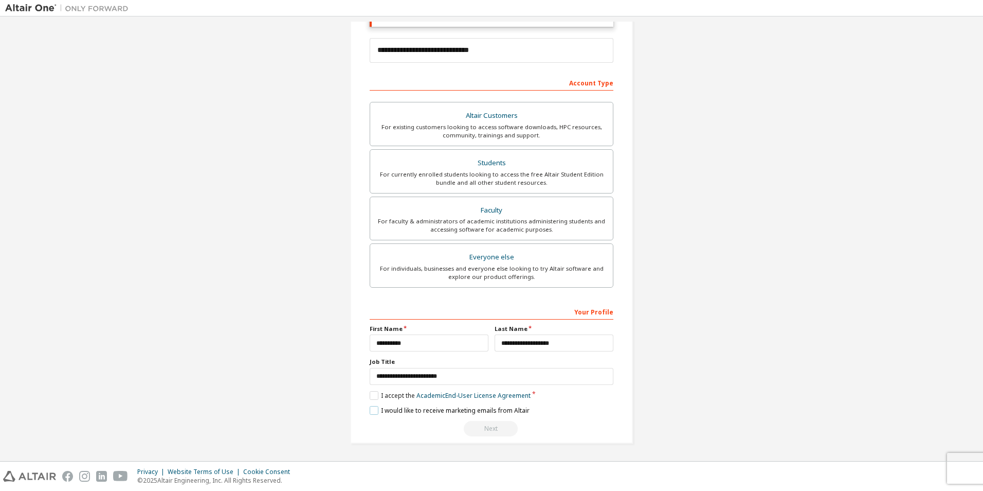
click at [395, 414] on label "I would like to receive marketing emails from Altair" at bounding box center [450, 410] width 160 height 9
click at [489, 418] on div "**********" at bounding box center [492, 369] width 244 height 133
drag, startPoint x: 492, startPoint y: 426, endPoint x: 500, endPoint y: 427, distance: 8.8
click at [492, 427] on div "Next" at bounding box center [492, 428] width 244 height 15
click at [501, 427] on div "Next" at bounding box center [492, 428] width 244 height 15
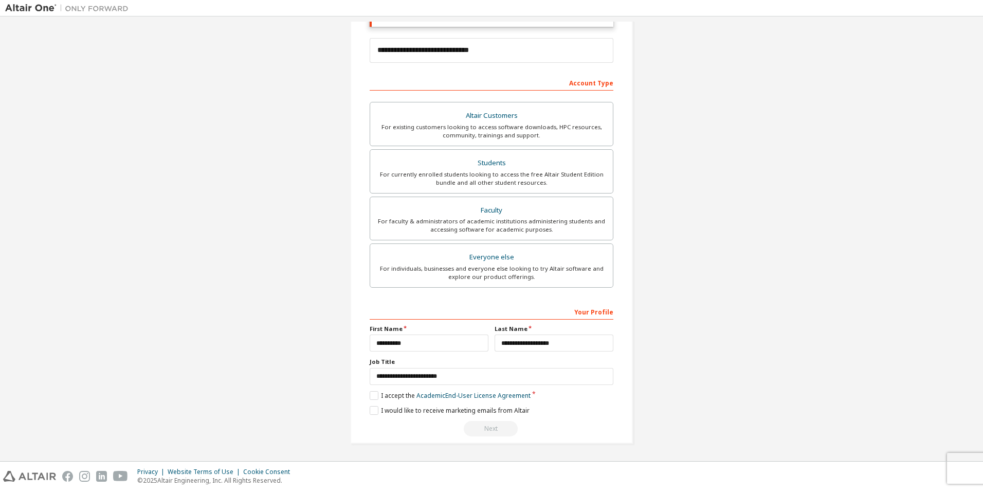
click at [502, 427] on div "Next" at bounding box center [492, 428] width 244 height 15
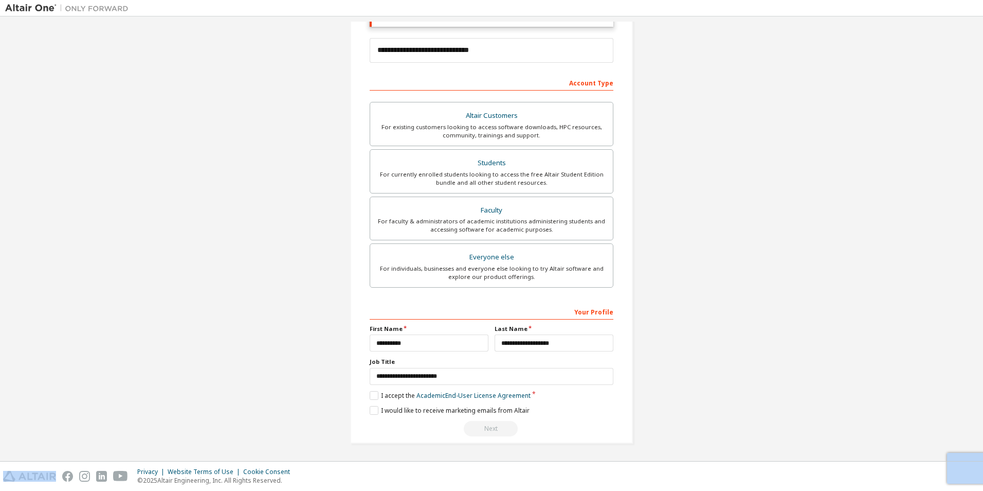
click at [502, 427] on div "Next" at bounding box center [492, 428] width 244 height 15
click at [495, 435] on div "Next" at bounding box center [492, 428] width 244 height 15
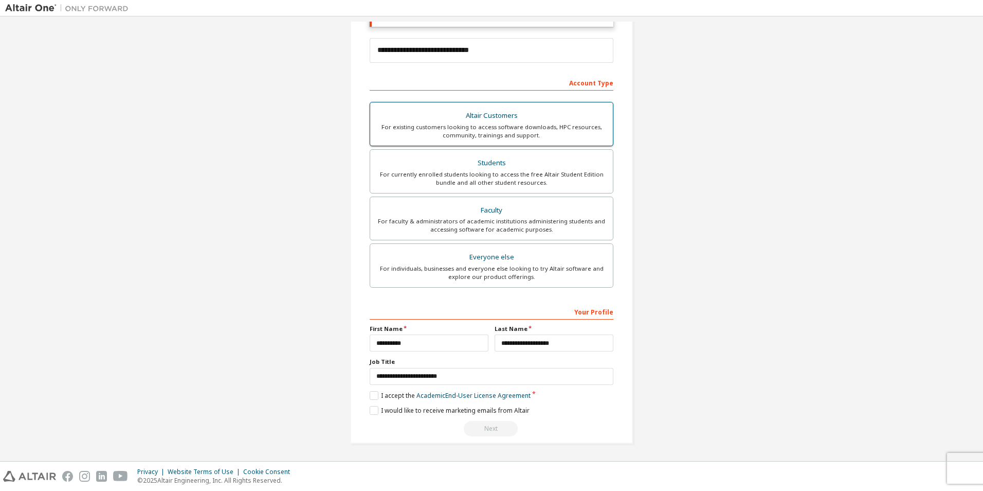
scroll to position [0, 0]
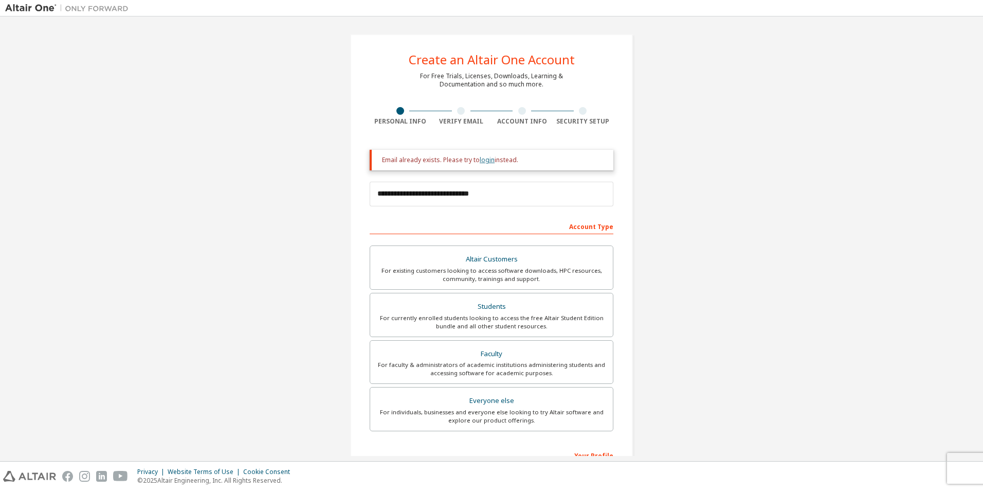
click at [483, 162] on link "login" at bounding box center [487, 159] width 15 height 9
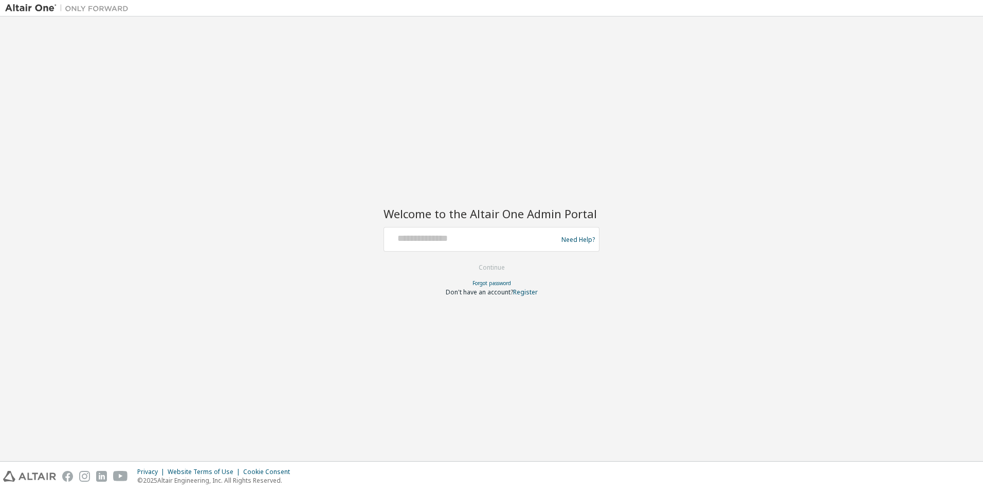
click at [467, 247] on div at bounding box center [472, 239] width 168 height 20
click at [465, 244] on input "text" at bounding box center [472, 236] width 168 height 15
type input "**********"
click at [488, 266] on button "Continue" at bounding box center [492, 267] width 48 height 15
